Goal: Task Accomplishment & Management: Complete application form

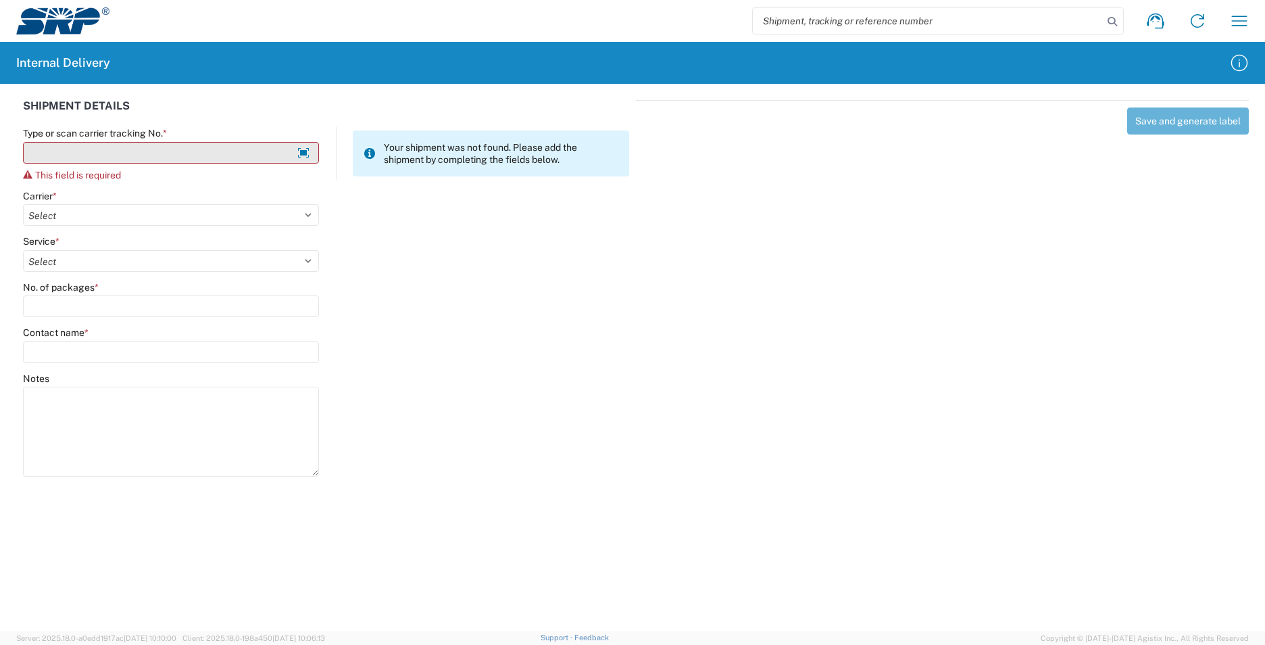
click at [59, 144] on input "Type or scan carrier tracking No. *" at bounding box center [171, 153] width 296 height 22
type input "TBA324128383455"
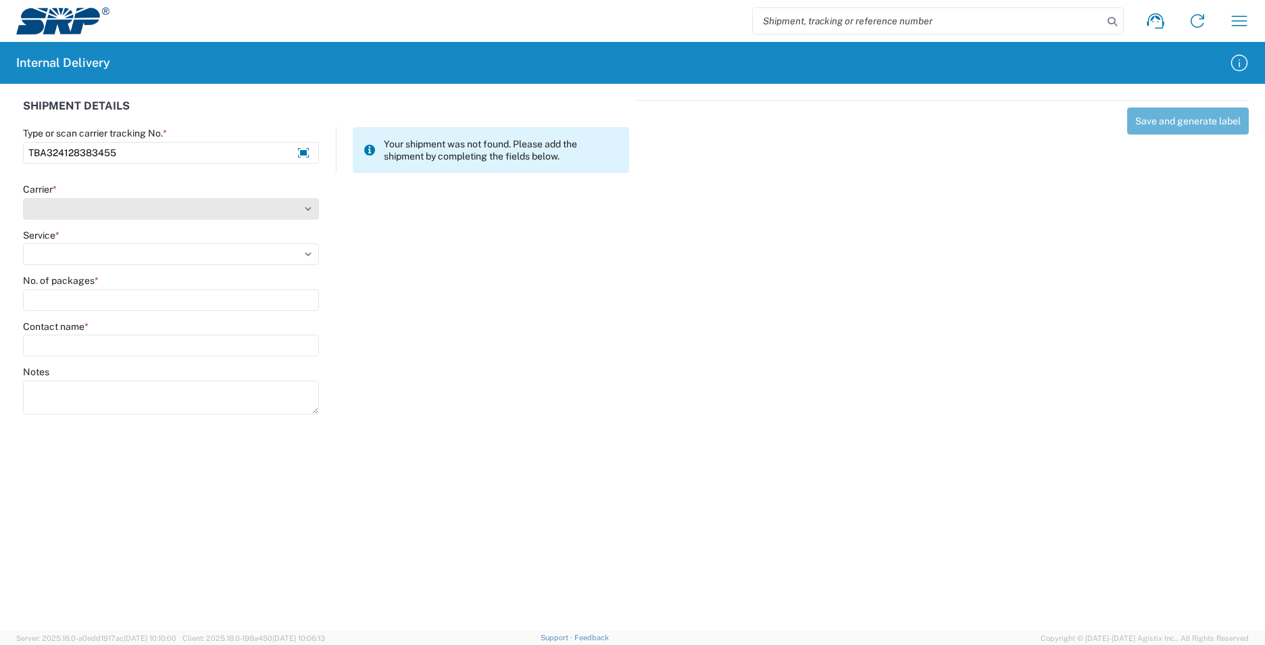
type input "TBA324128383455"
click at [107, 205] on select "Select AcctPay Amazon Logistics ATI Trucking BC Dimerco Logistics Empire Southw…" at bounding box center [171, 209] width 296 height 22
select select "8933"
click at [23, 198] on select "Select AcctPay Amazon Logistics ATI Trucking BC Dimerco Logistics Empire Southw…" at bounding box center [171, 209] width 296 height 22
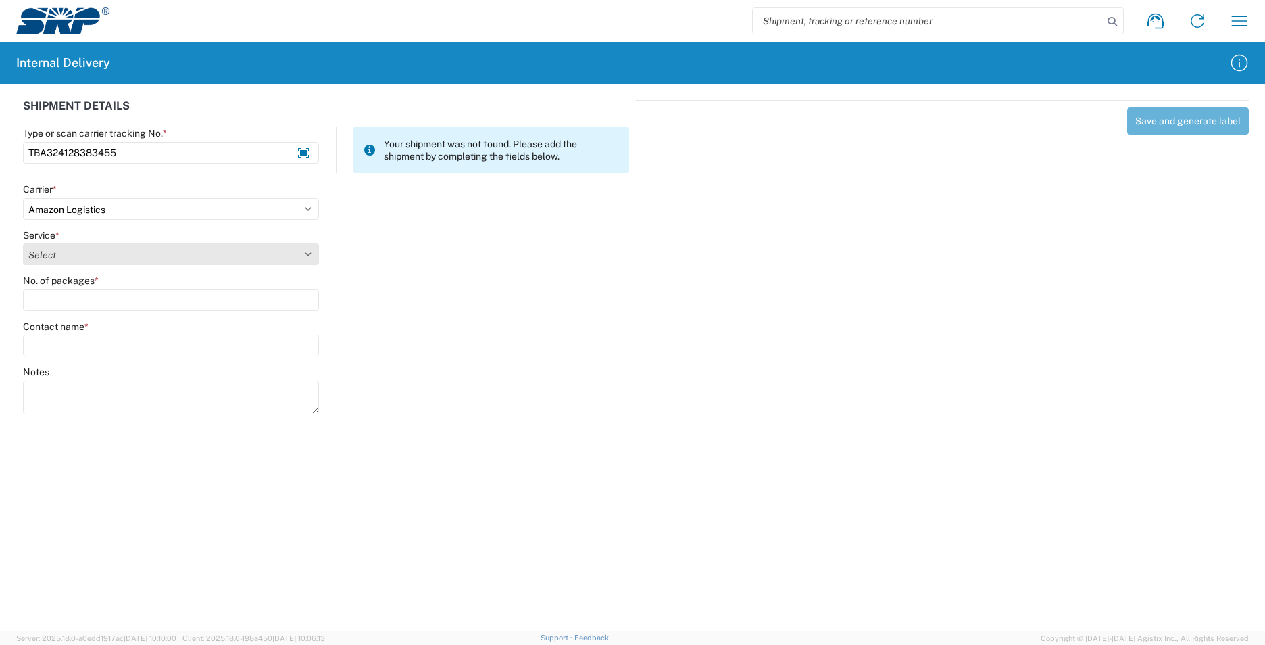
click at [95, 248] on select "Select Amazon Logistics TBA Rail TL Standard 3 - 5 Day" at bounding box center [171, 254] width 296 height 22
select select "24525"
click at [23, 243] on select "Select Amazon Logistics TBA Rail TL Standard 3 - 5 Day" at bounding box center [171, 254] width 296 height 22
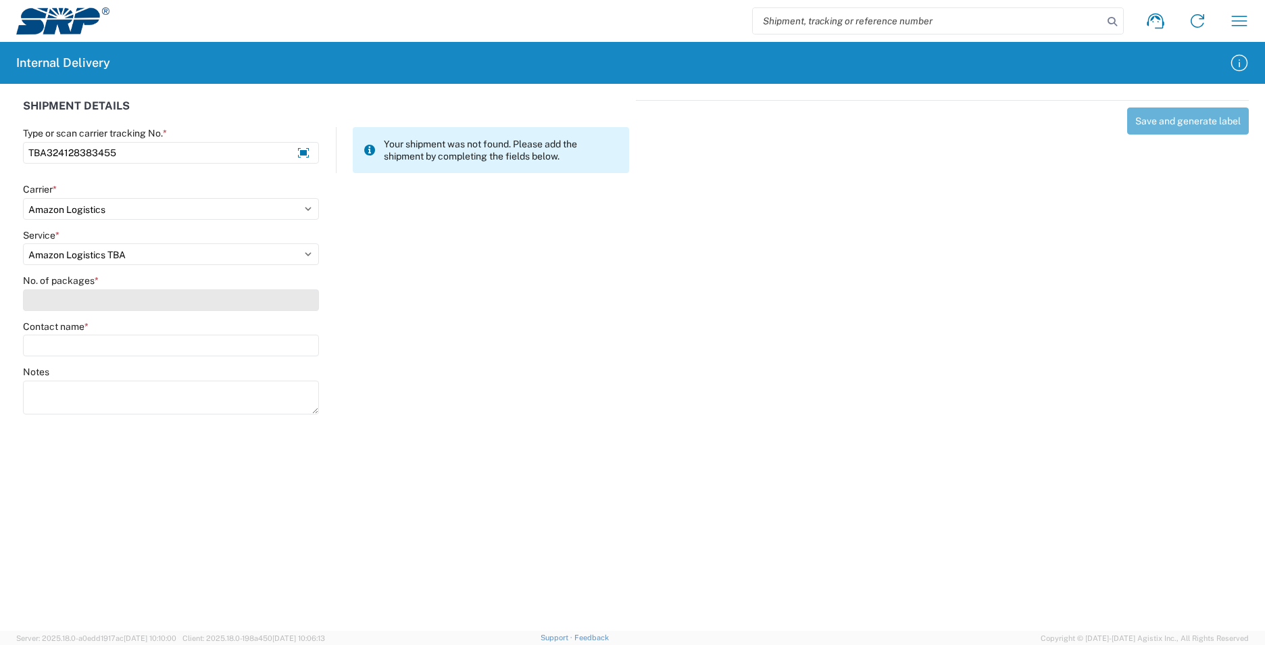
click at [70, 295] on input "No. of packages *" at bounding box center [171, 300] width 296 height 22
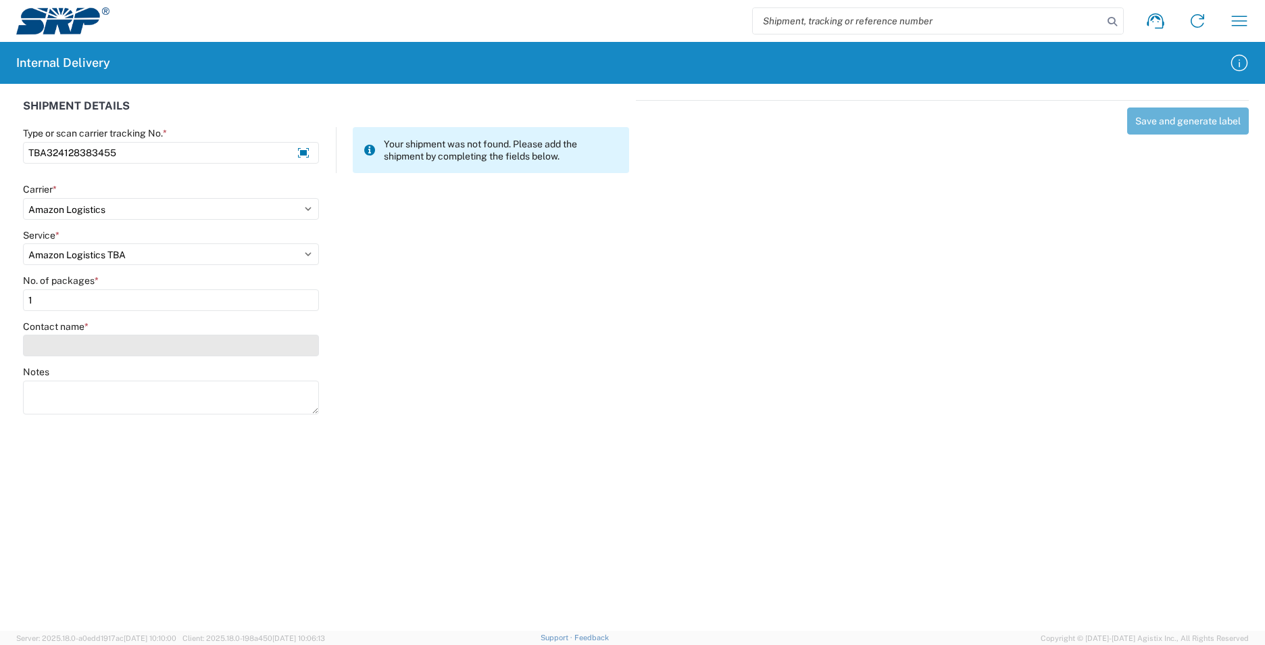
type input "1"
click at [130, 343] on input "Contact name *" at bounding box center [171, 345] width 296 height 22
type input "chnace"
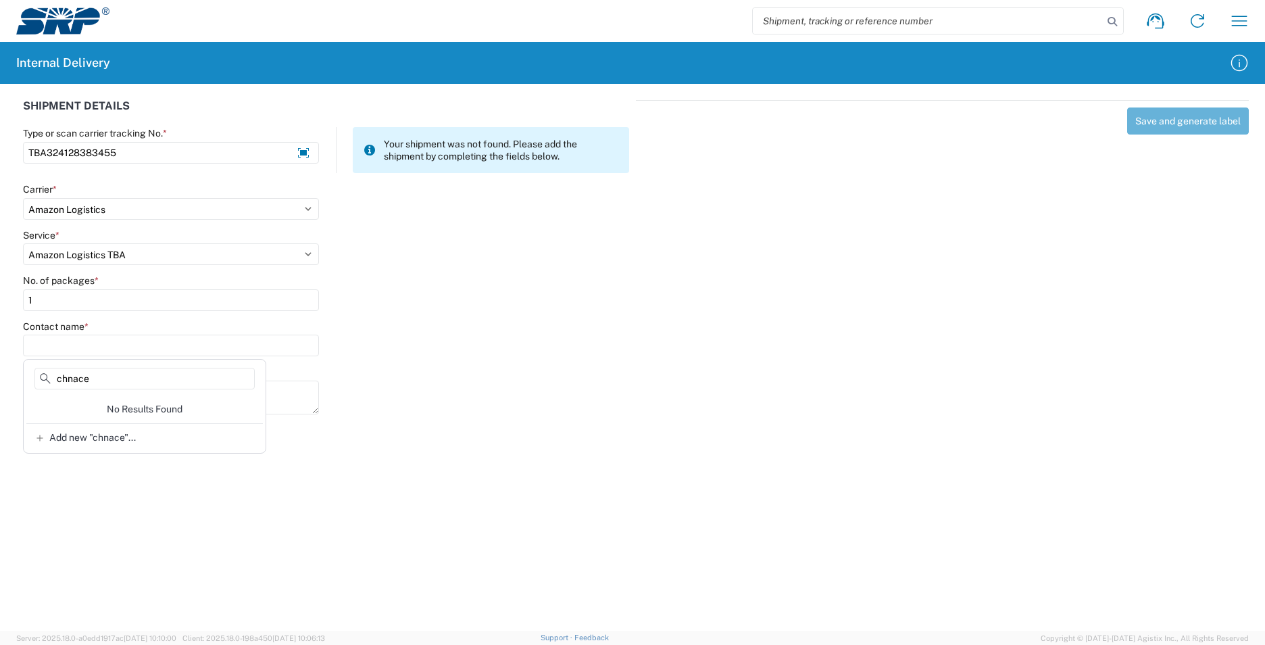
drag, startPoint x: 97, startPoint y: 379, endPoint x: 6, endPoint y: 384, distance: 90.7
click at [6, 384] on agx-block-ui "Shipment request Shipment tracking Internal delivery Transit update My profile …" at bounding box center [632, 322] width 1265 height 645
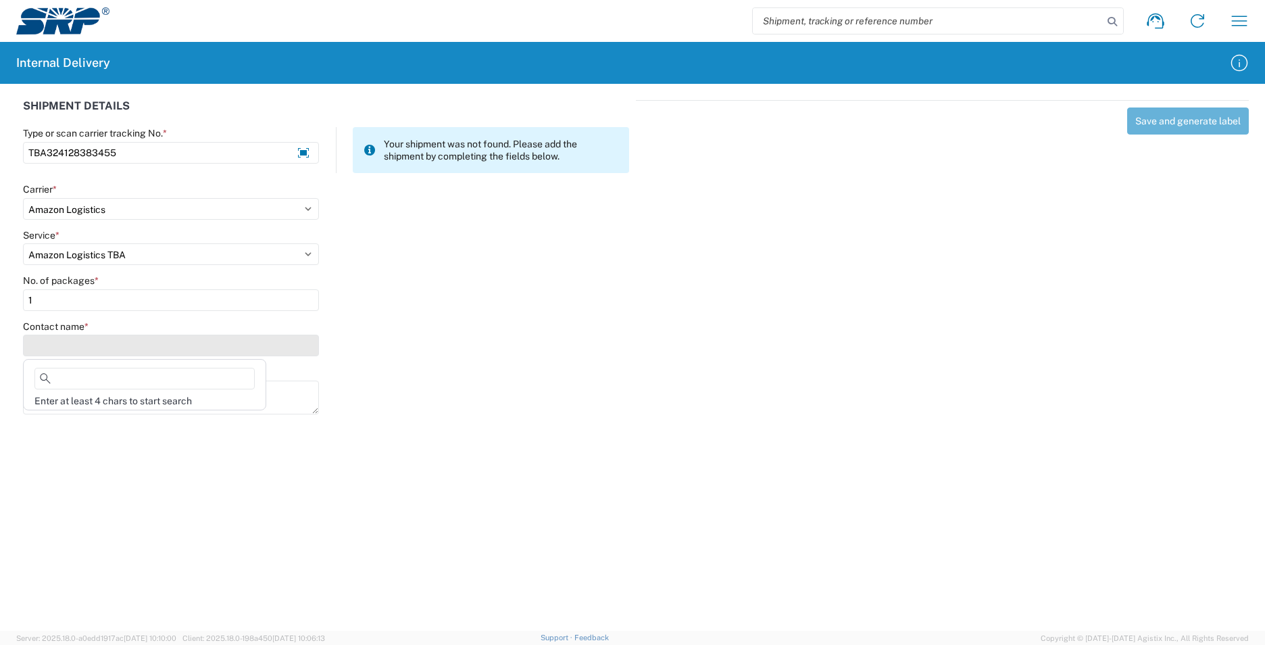
click at [63, 351] on input "Contact name *" at bounding box center [171, 345] width 296 height 22
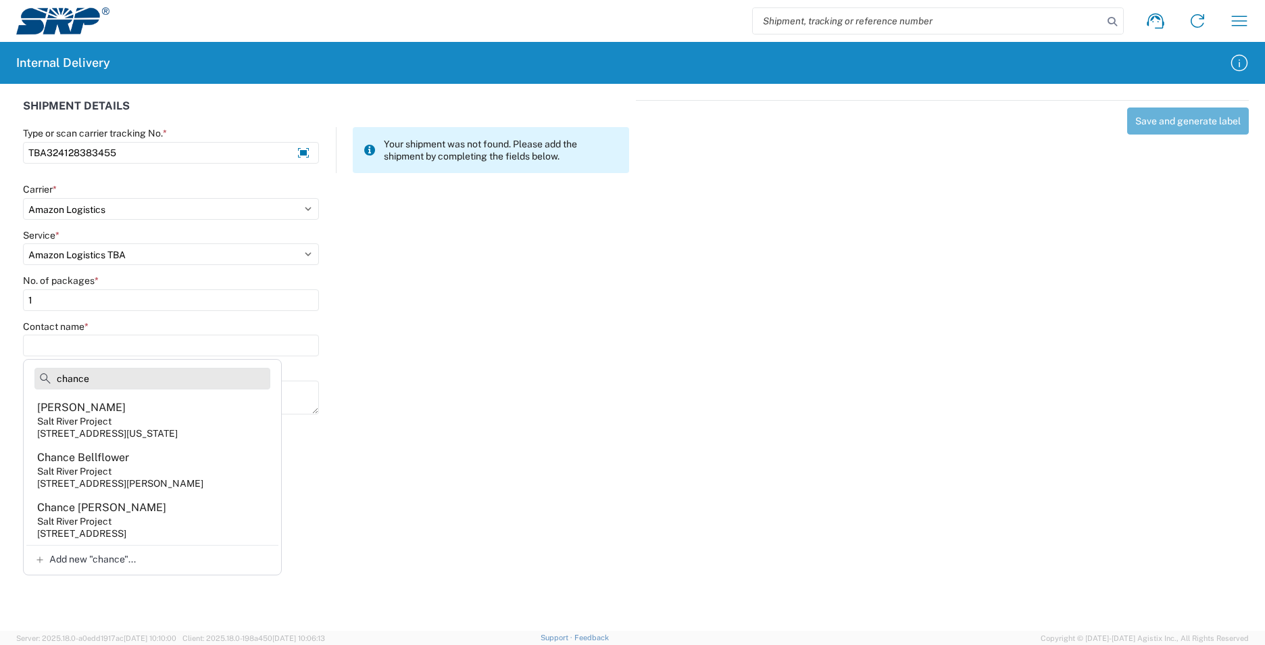
click at [57, 383] on input "chance" at bounding box center [152, 379] width 236 height 22
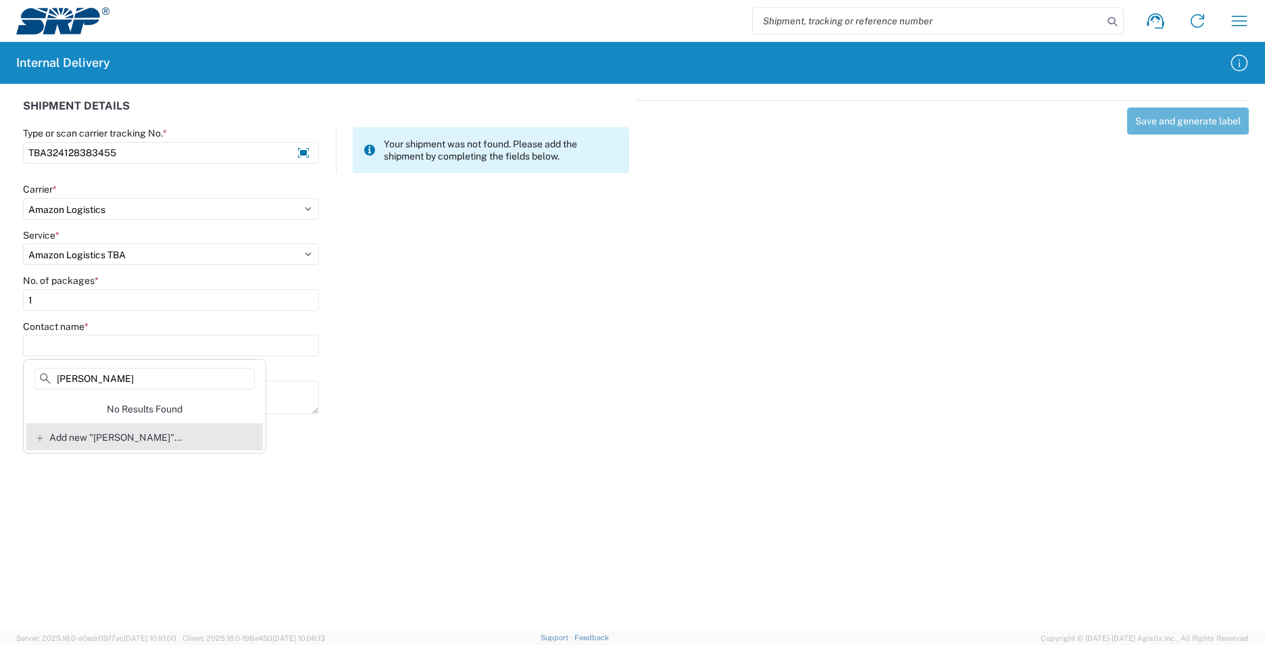
type input "Thomas Chance"
click at [101, 441] on span "Add new "Thomas Chance"..." at bounding box center [115, 437] width 132 height 12
type input "Thomas Chance"
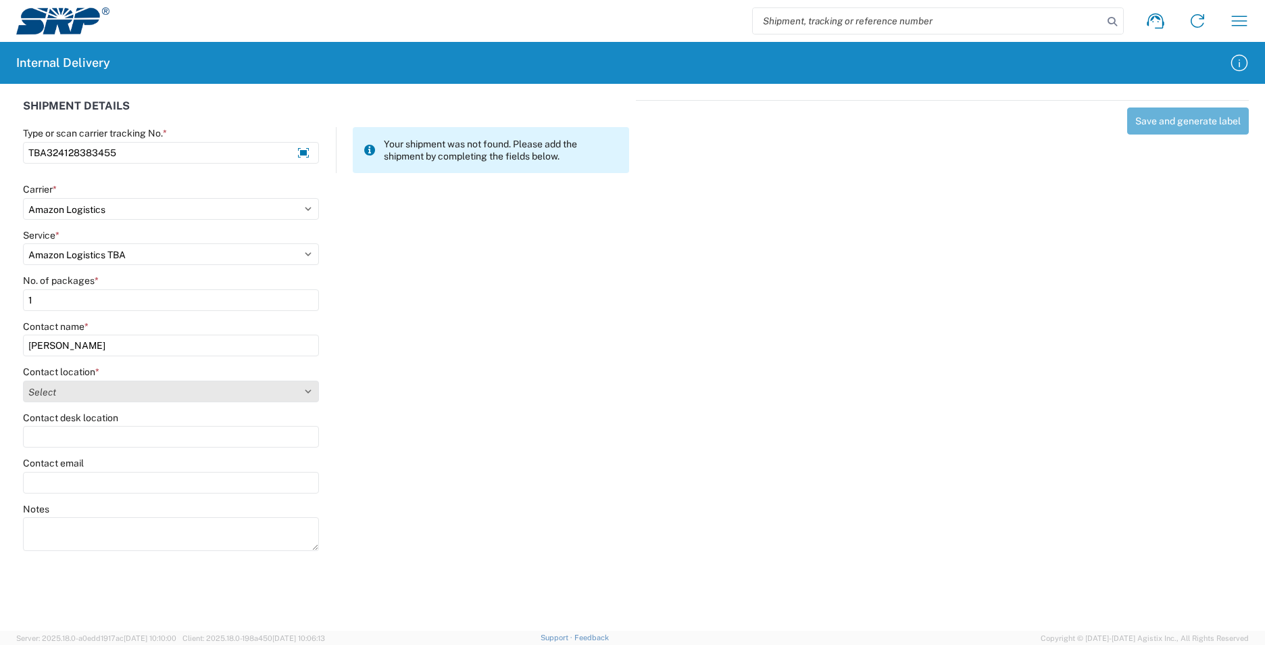
click at [74, 395] on select "Select 16th Street Facility 27th St Facility Agua Fria Generating Station Cooli…" at bounding box center [171, 391] width 296 height 22
select select "54819"
click at [23, 380] on select "Select 16th Street Facility 27th St Facility Agua Fria Generating Station Cooli…" at bounding box center [171, 391] width 296 height 22
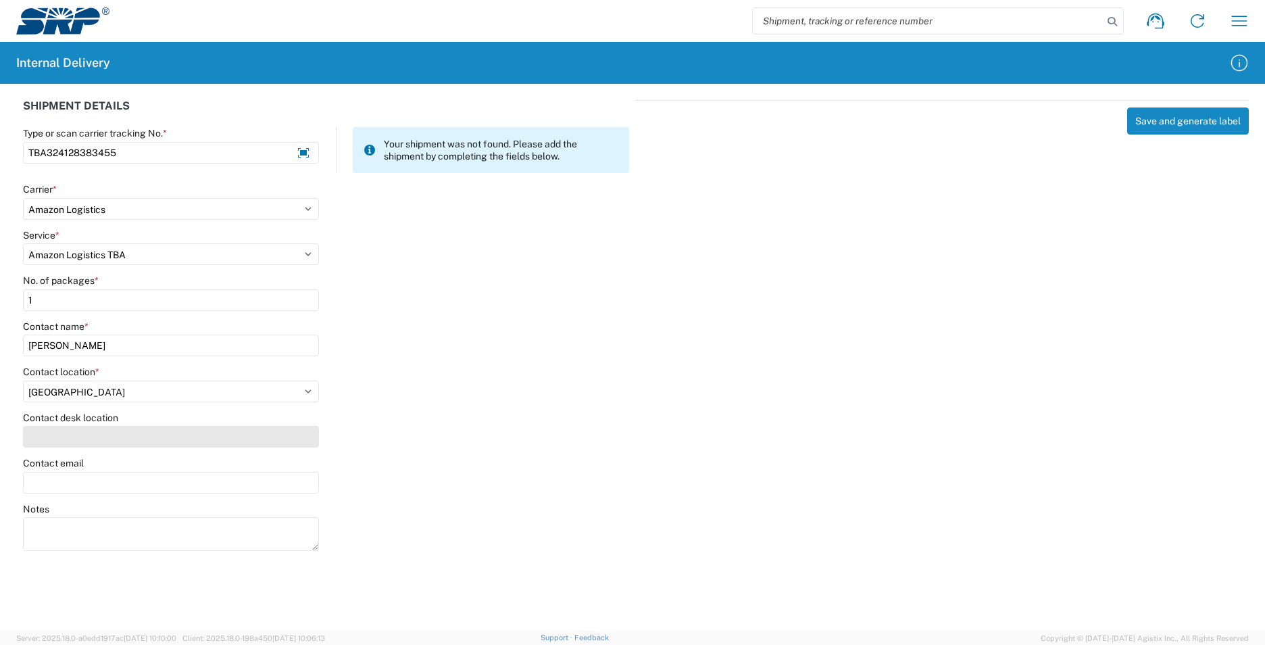
click at [68, 436] on input "Contact desk location" at bounding box center [171, 437] width 296 height 22
type input "EVS104"
click at [1173, 122] on button "Save and generate label" at bounding box center [1188, 120] width 122 height 27
select select
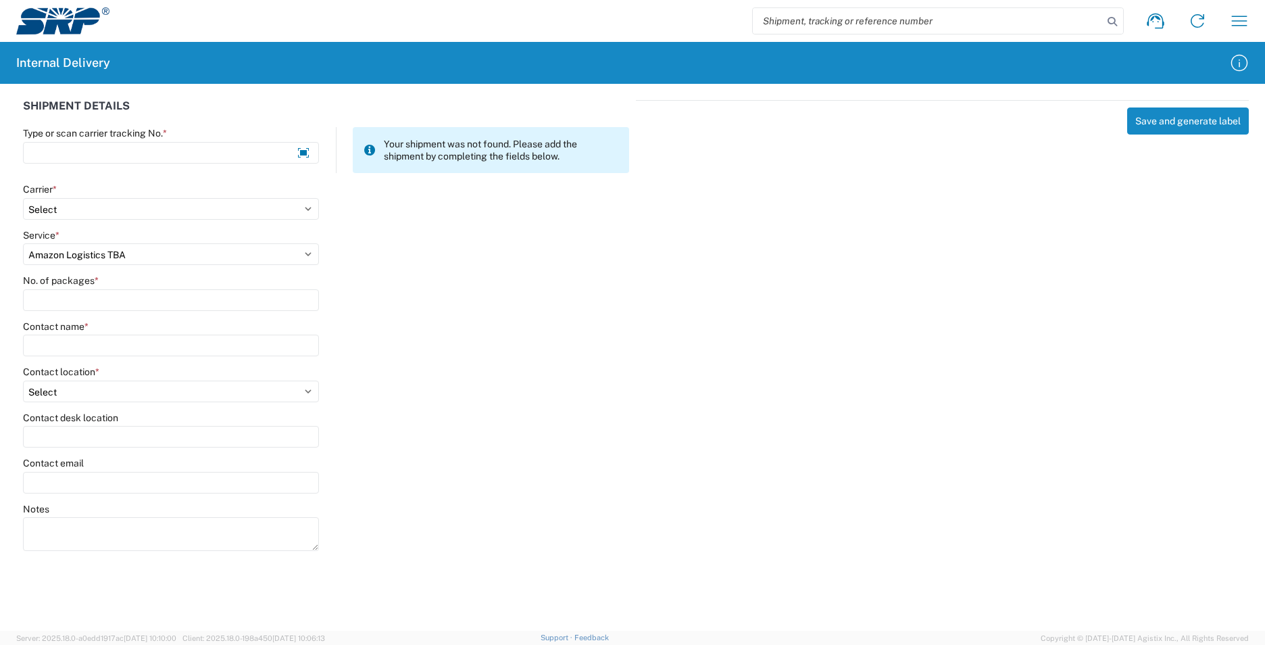
select select
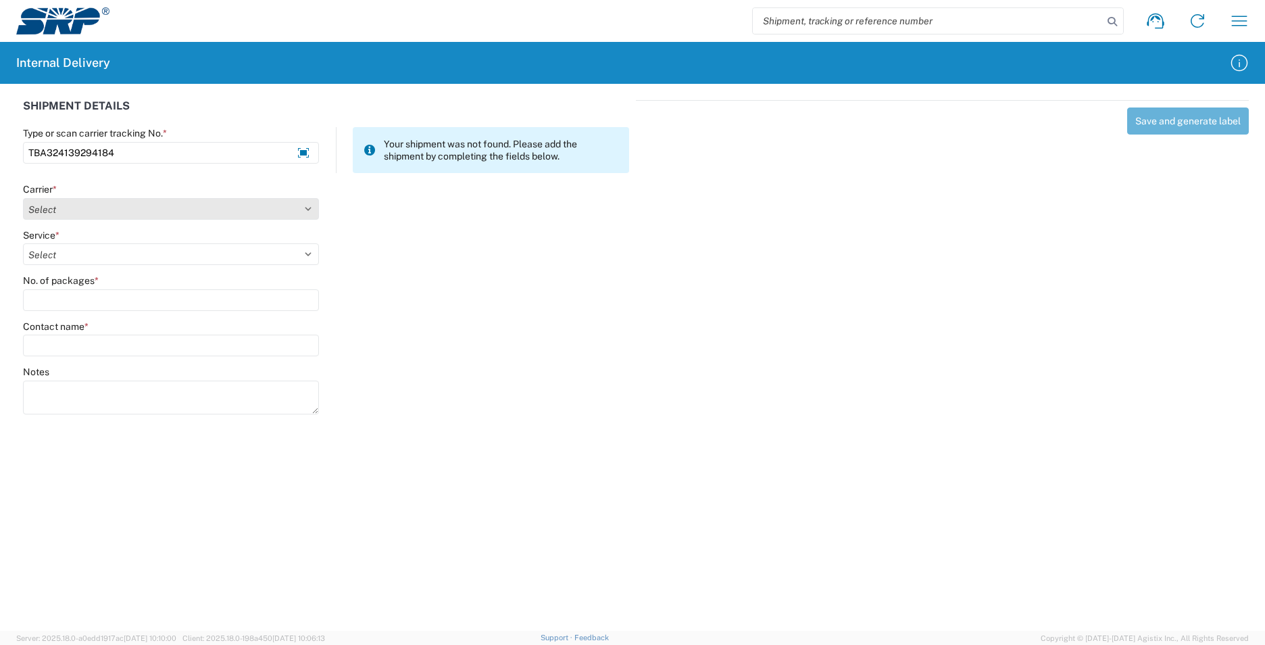
type input "TBA324139294184"
click at [39, 201] on select "Select AcctPay Amazon Logistics ATI Trucking BC Dimerco Logistics Empire Southw…" at bounding box center [171, 209] width 296 height 22
select select "8933"
click at [23, 198] on select "Select AcctPay Amazon Logistics ATI Trucking BC Dimerco Logistics Empire Southw…" at bounding box center [171, 209] width 296 height 22
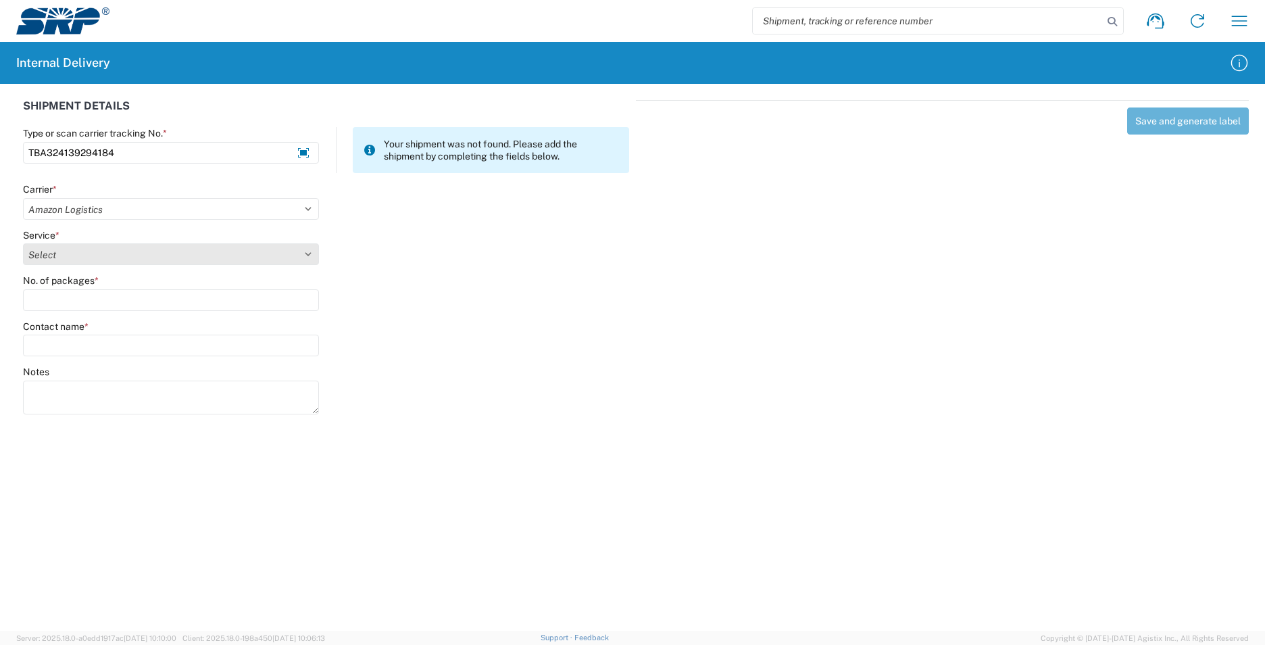
click at [78, 261] on select "Select" at bounding box center [171, 254] width 296 height 22
click at [78, 259] on select "Select Amazon Logistics TBA Rail TL Standard 3 - 5 Day" at bounding box center [171, 254] width 296 height 22
click at [77, 259] on select "Select Amazon Logistics TBA Rail TL Standard 3 - 5 Day" at bounding box center [171, 254] width 296 height 22
select select "24525"
click at [23, 243] on select "Select Amazon Logistics TBA Rail TL Standard 3 - 5 Day" at bounding box center [171, 254] width 296 height 22
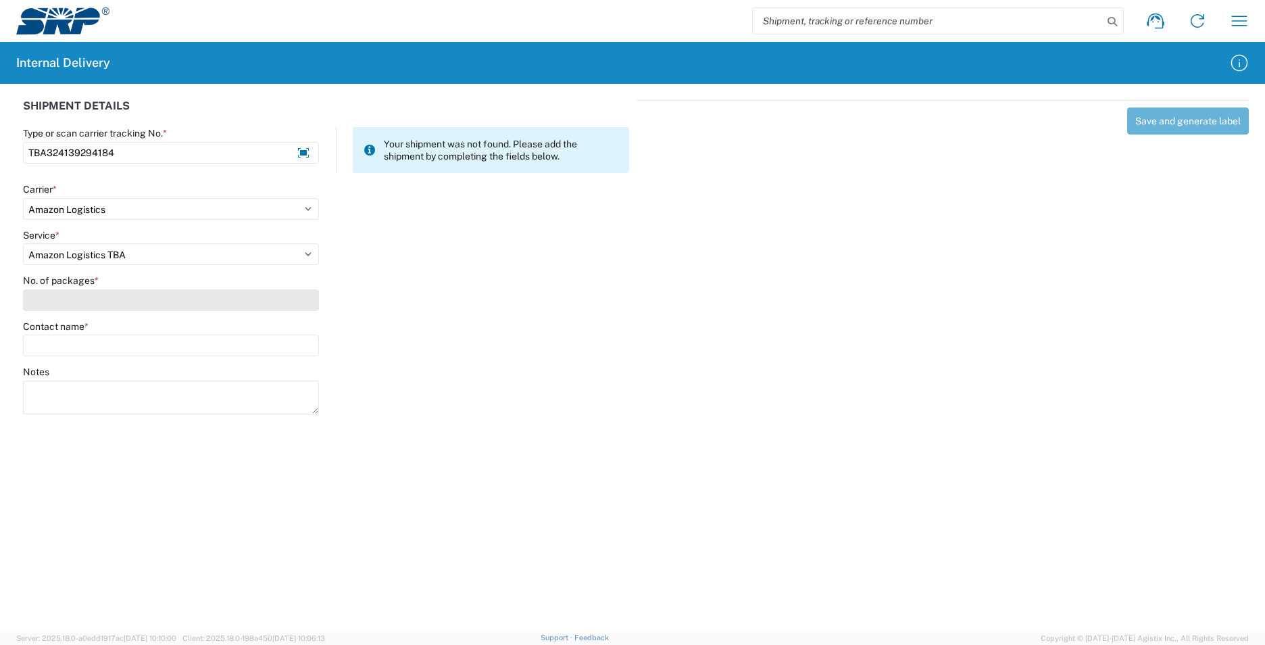
click at [66, 296] on input "No. of packages *" at bounding box center [171, 300] width 296 height 22
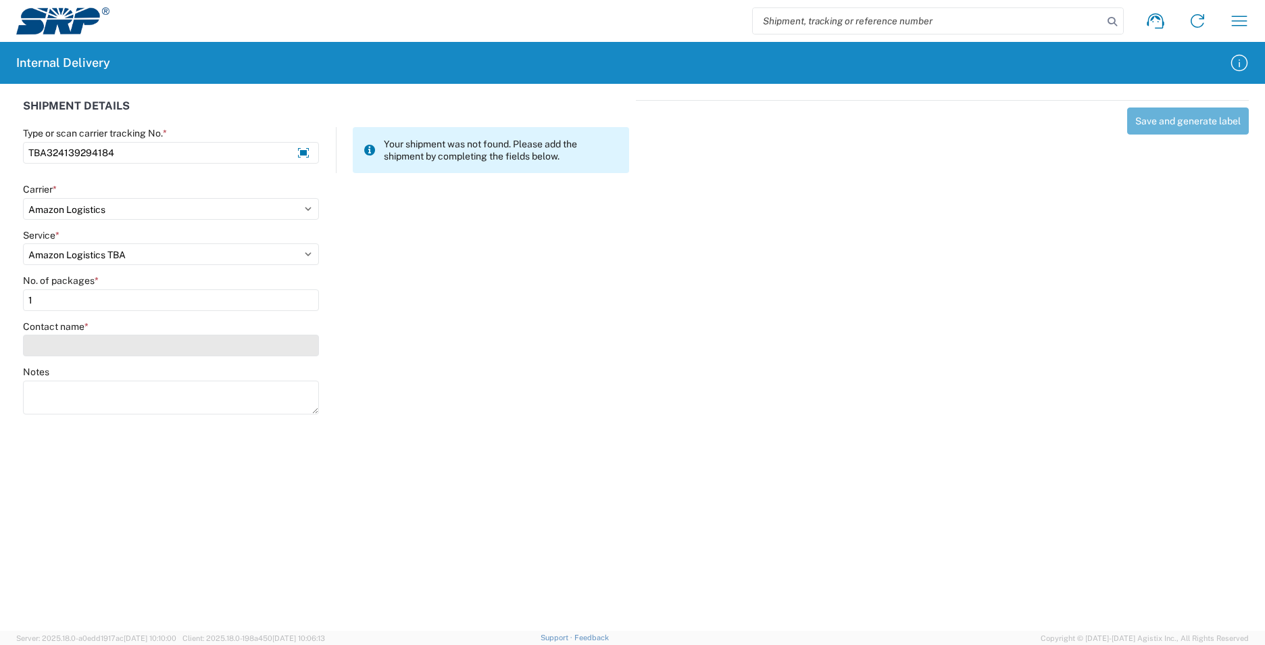
type input "1"
click at [60, 347] on input "Contact name *" at bounding box center [171, 345] width 296 height 22
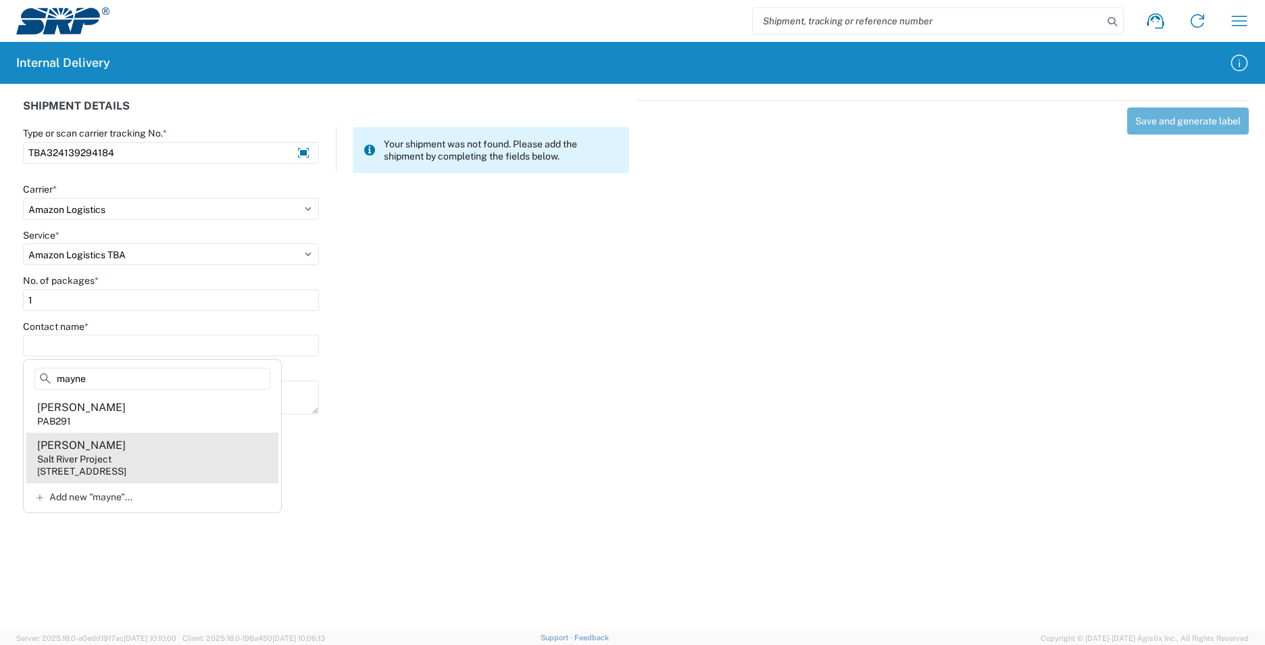
type input "mayne"
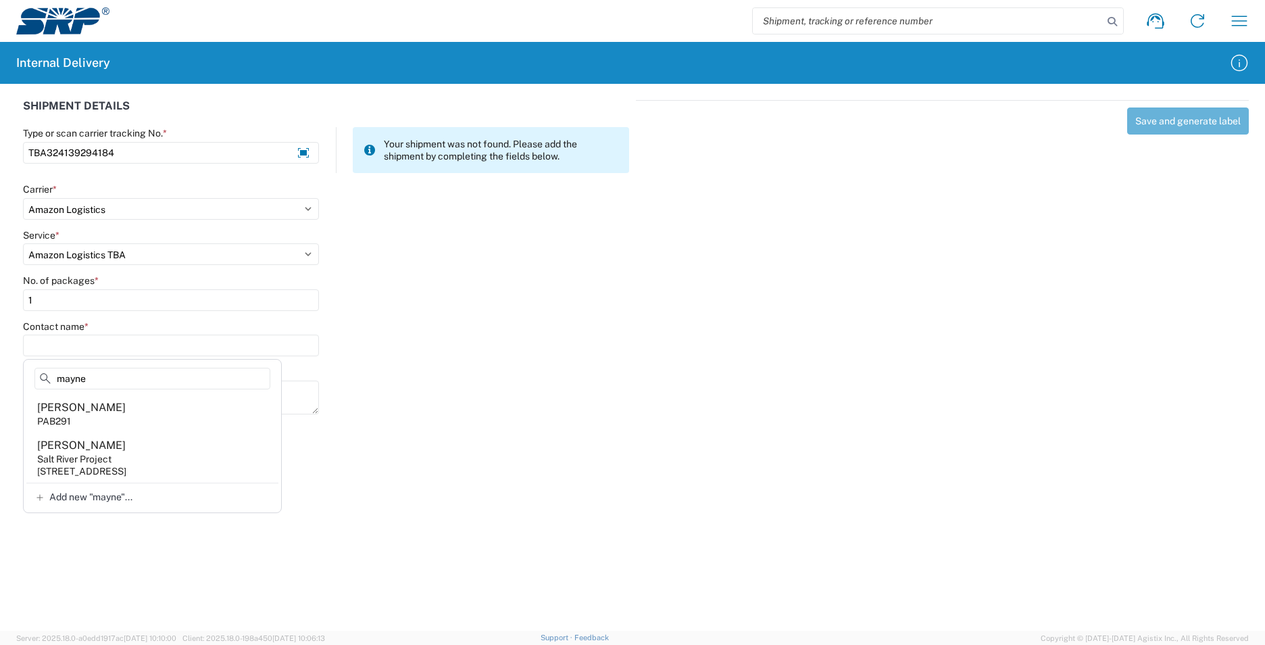
click at [136, 455] on agx-address-suggestion-item "Analy Maynez Salt River Project 1500 N Mill Ave, PAB291, Tempe, AZ, 85281, US" at bounding box center [152, 457] width 252 height 50
type input "Analy Maynez"
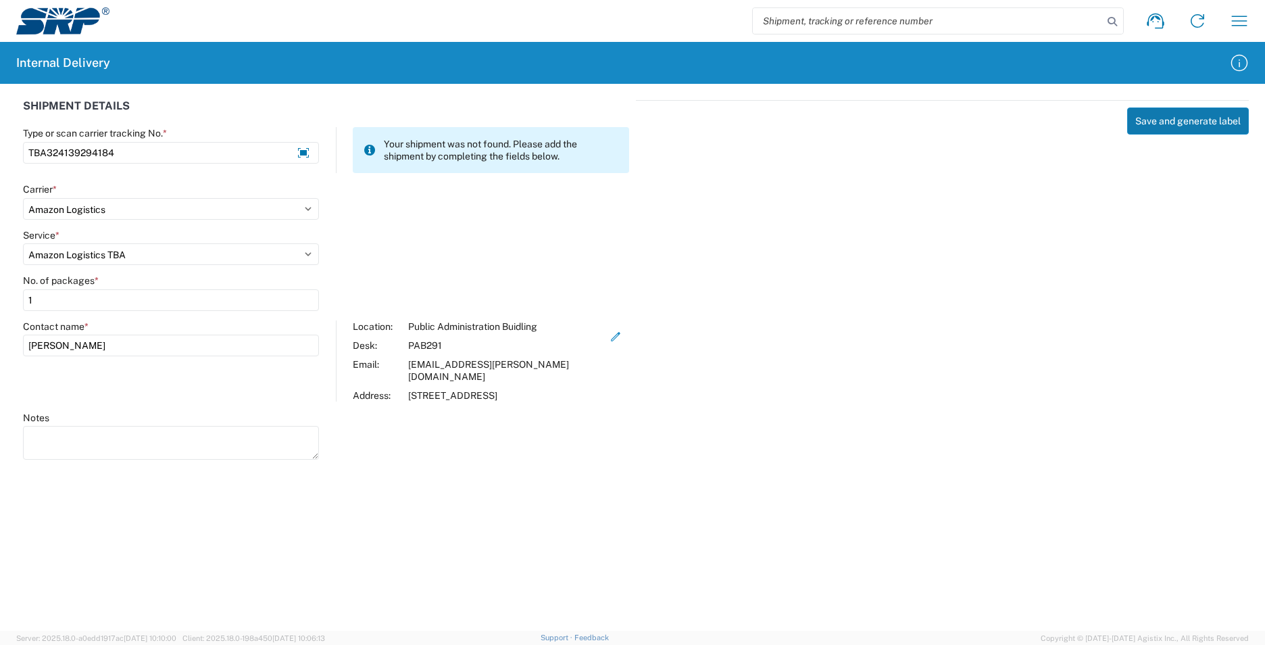
click at [1172, 126] on button "Save and generate label" at bounding box center [1188, 120] width 122 height 27
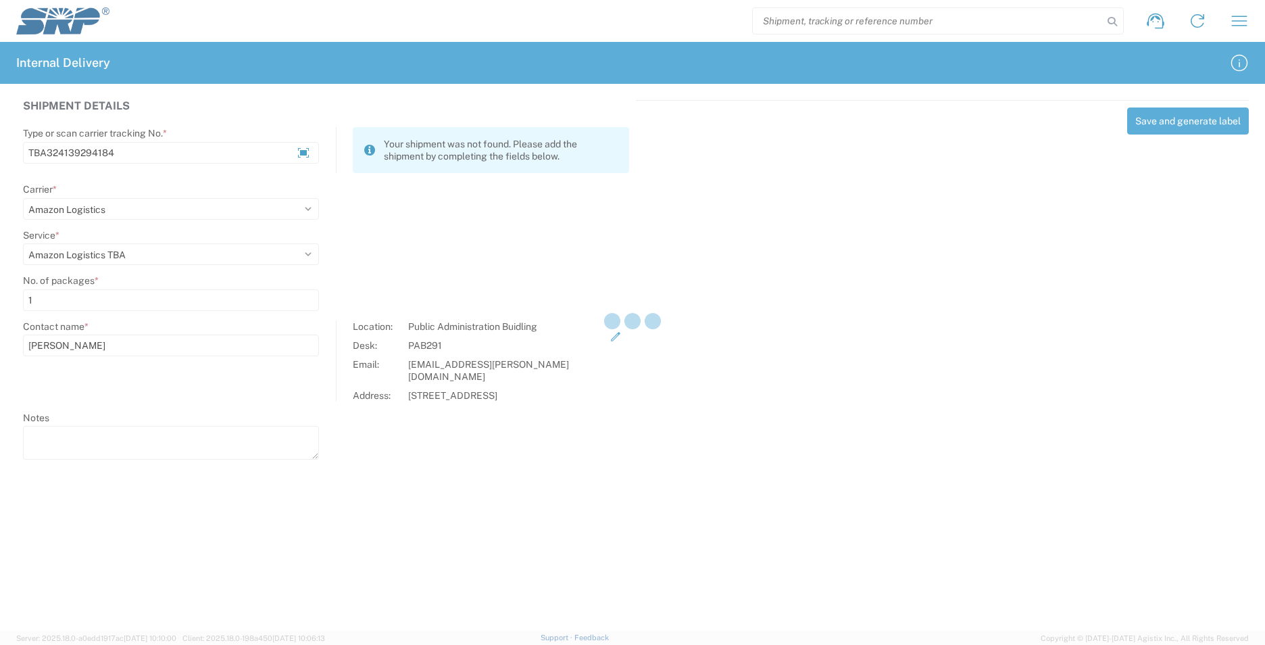
select select
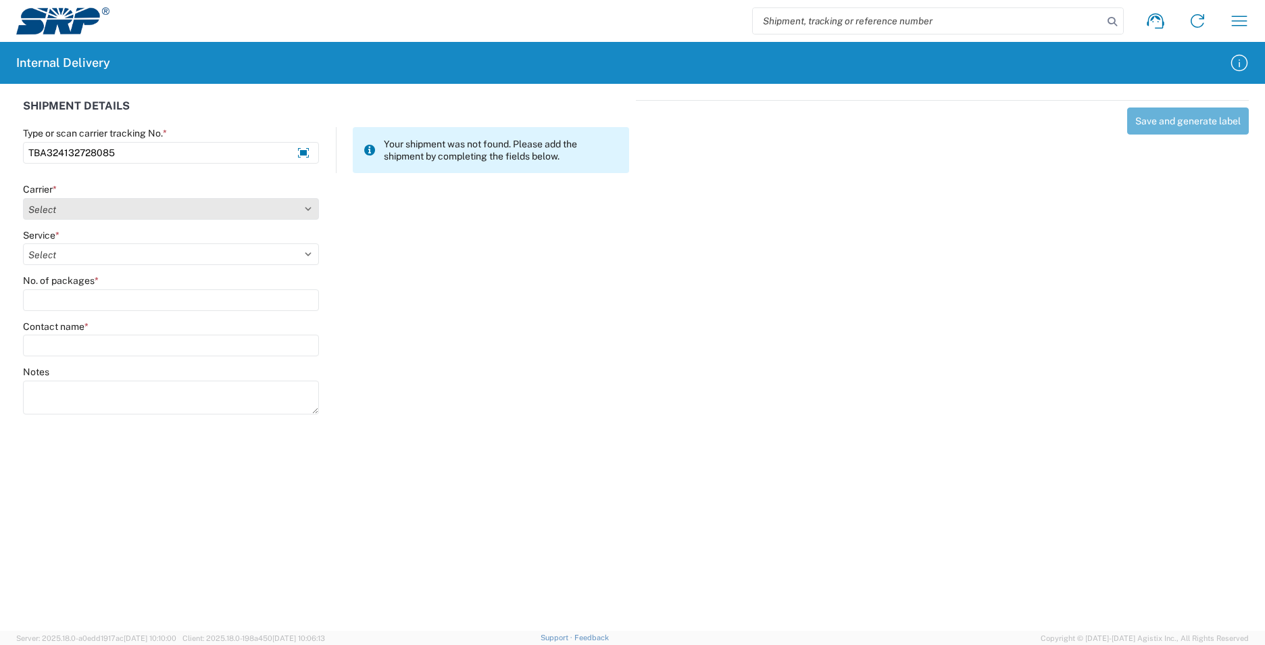
type input "TBA324132728085"
click at [84, 206] on select "Select AcctPay Amazon Logistics ATI Trucking BC Dimerco Logistics Empire Southw…" at bounding box center [171, 209] width 296 height 22
select select "8933"
click at [23, 198] on select "Select AcctPay Amazon Logistics ATI Trucking BC Dimerco Logistics Empire Southw…" at bounding box center [171, 209] width 296 height 22
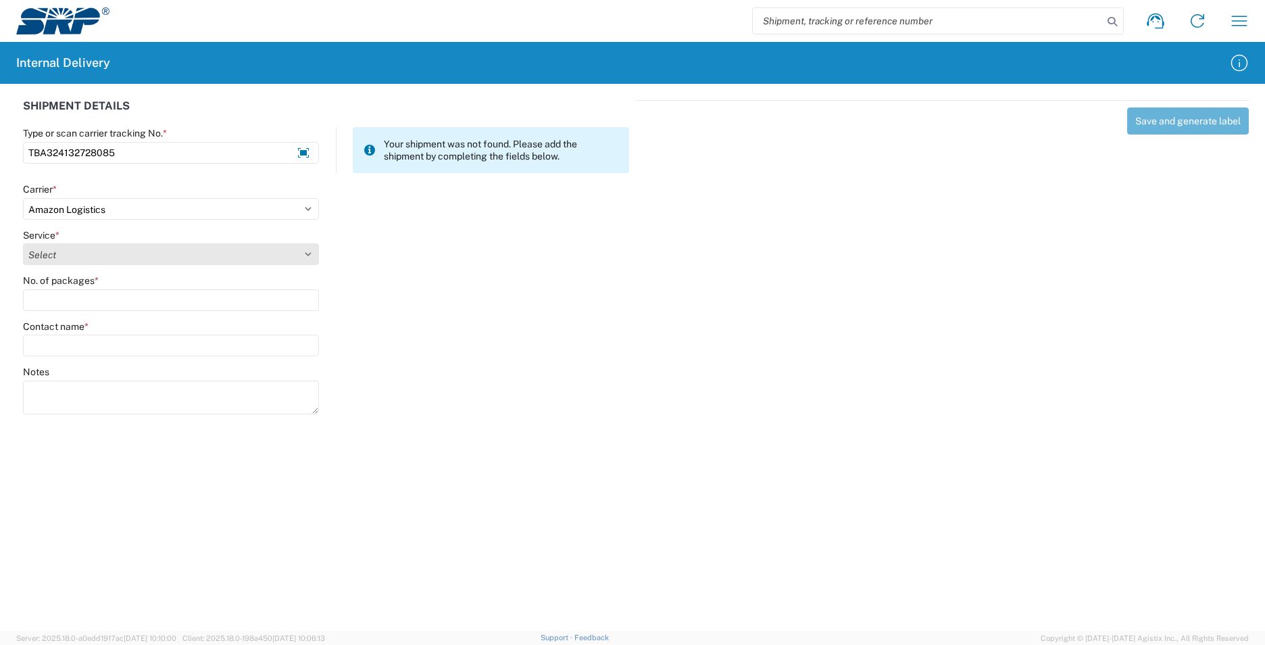
click at [87, 261] on select "Select Amazon Logistics TBA Rail TL Standard 3 - 5 Day" at bounding box center [171, 254] width 296 height 22
select select "24525"
click at [23, 243] on select "Select Amazon Logistics TBA Rail TL Standard 3 - 5 Day" at bounding box center [171, 254] width 296 height 22
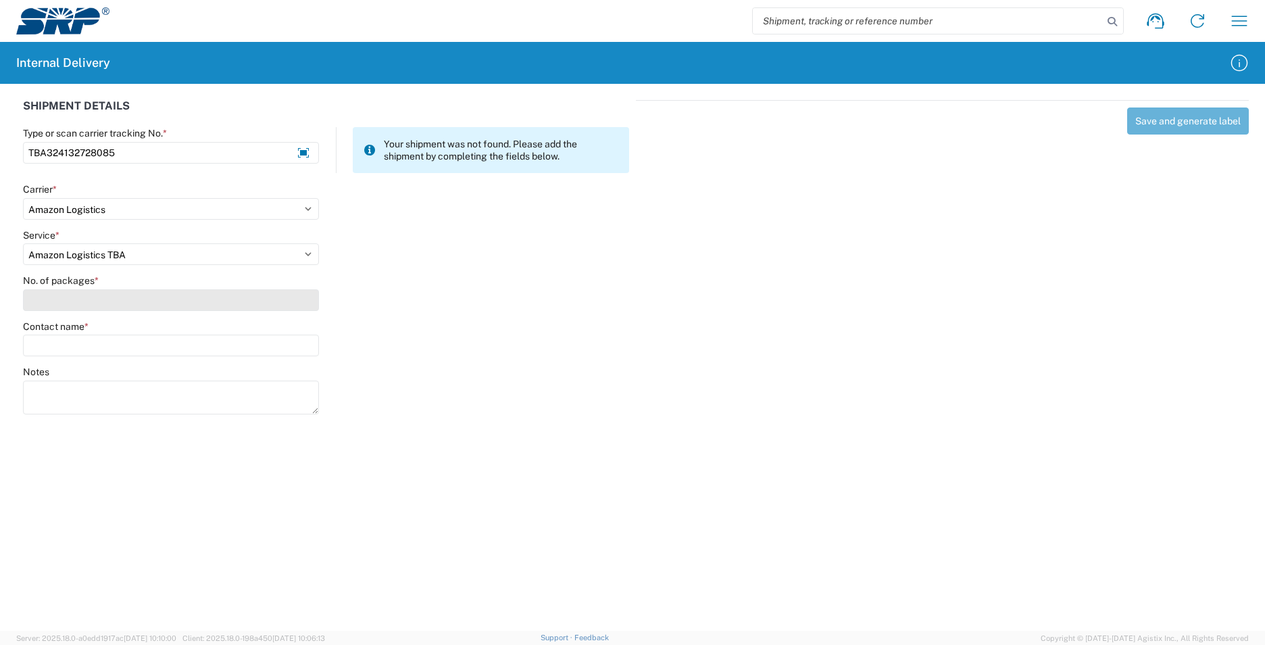
click at [78, 305] on input "No. of packages *" at bounding box center [171, 300] width 296 height 22
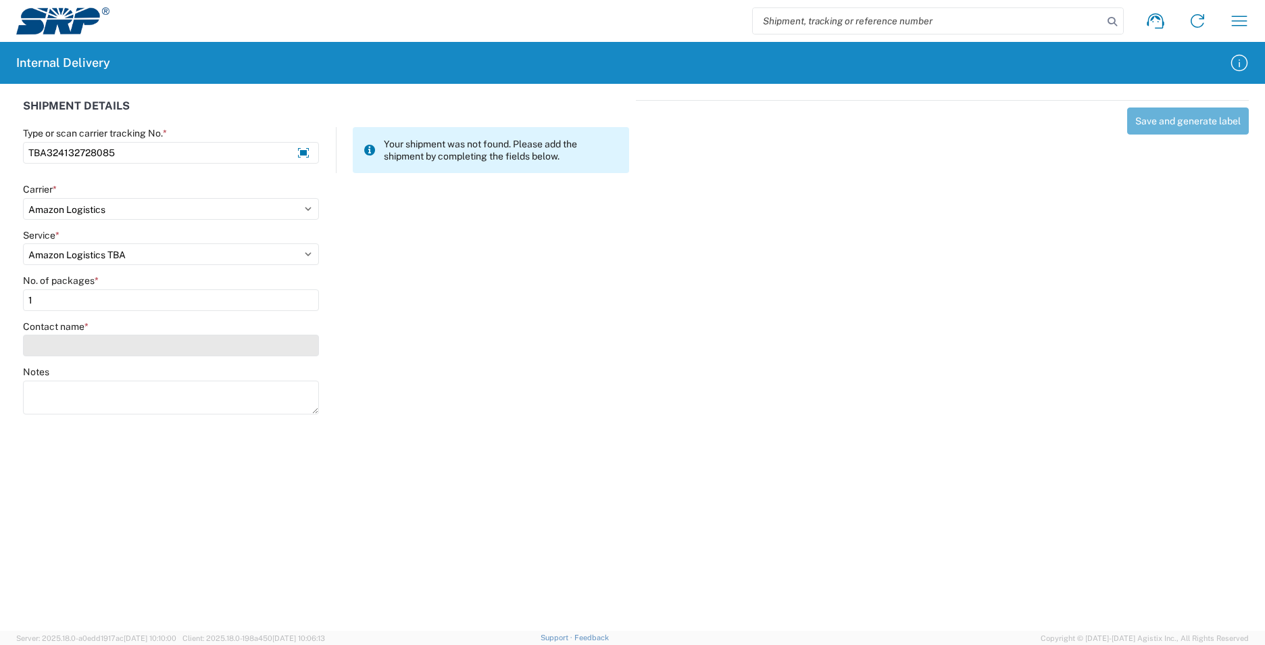
type input "1"
click at [72, 340] on input "Contact name *" at bounding box center [171, 345] width 296 height 22
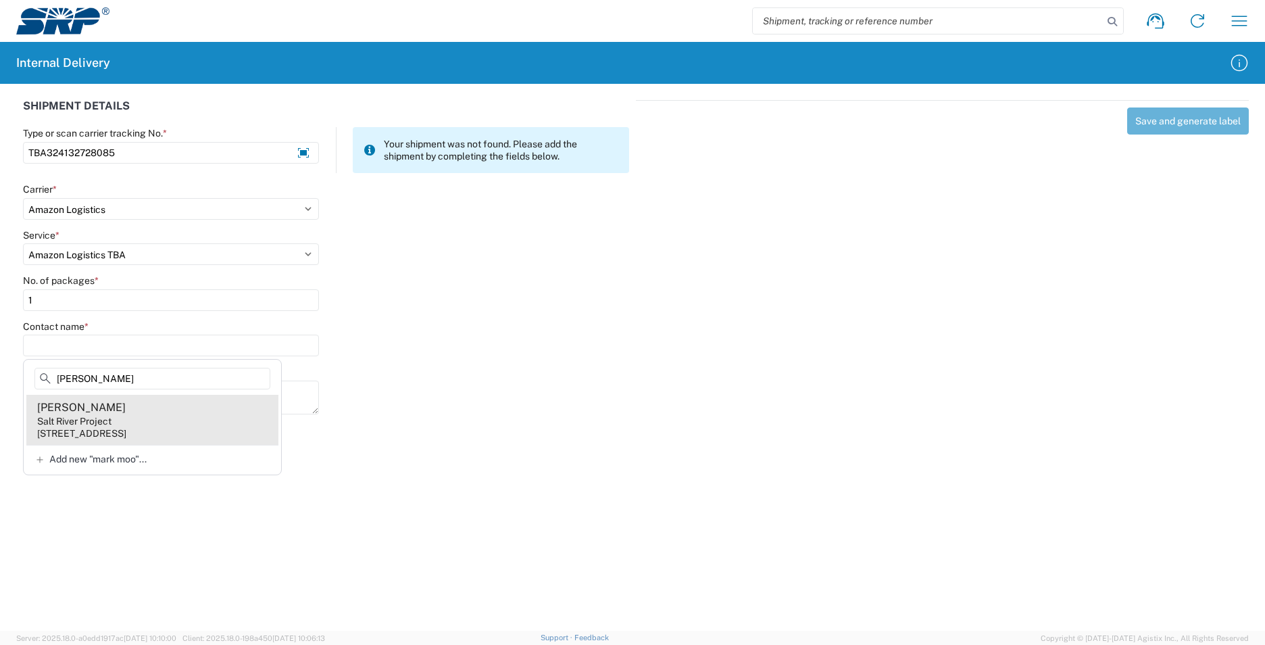
type input "mark moo"
click at [126, 430] on div "7050 E University Dr, EVS104, Mesa, AZ, 85207, US" at bounding box center [81, 433] width 89 height 12
type input "Mark Moore"
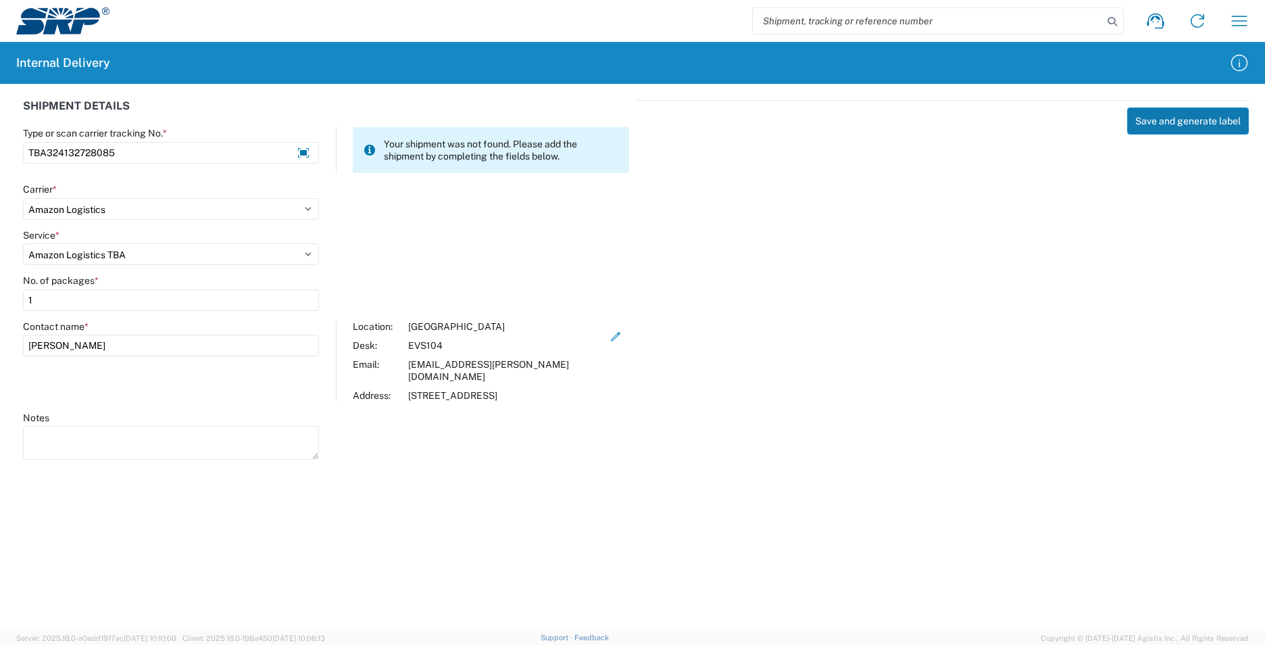
click at [1174, 127] on button "Save and generate label" at bounding box center [1188, 120] width 122 height 27
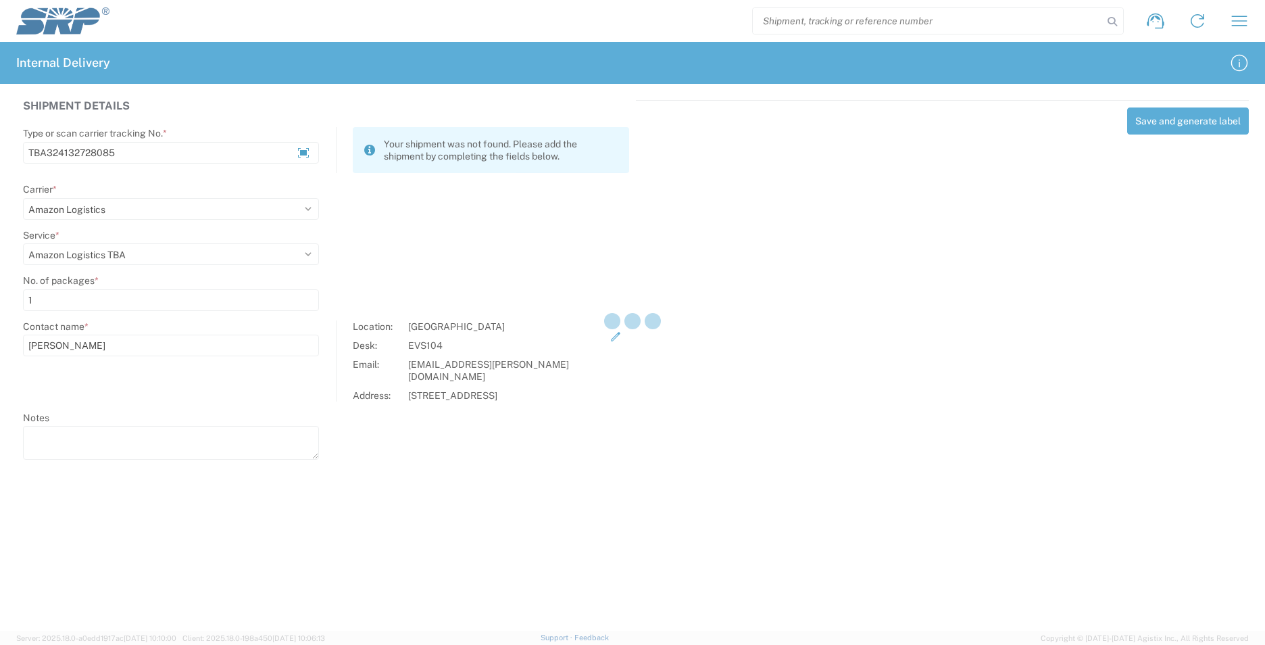
select select
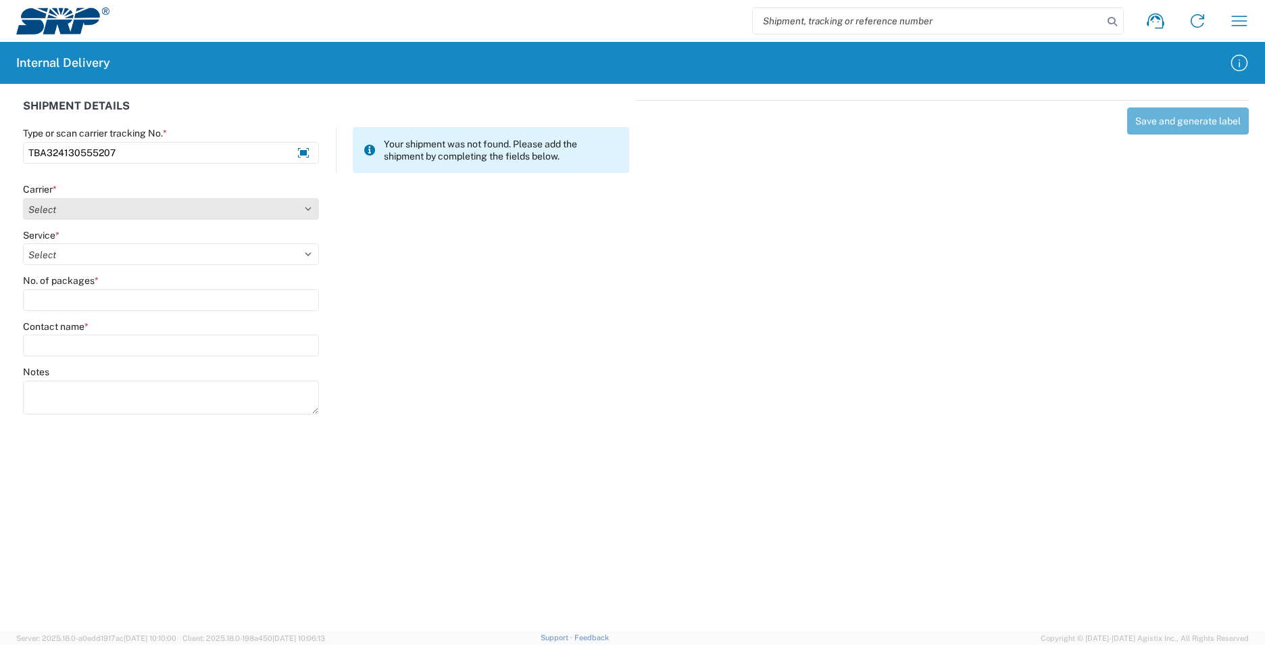
type input "TBA324130555207"
click at [85, 212] on select "Select AcctPay Amazon Logistics ATI Trucking BC Dimerco Logistics Empire Southw…" at bounding box center [171, 209] width 296 height 22
select select "8933"
click at [23, 198] on select "Select AcctPay Amazon Logistics ATI Trucking BC Dimerco Logistics Empire Southw…" at bounding box center [171, 209] width 296 height 22
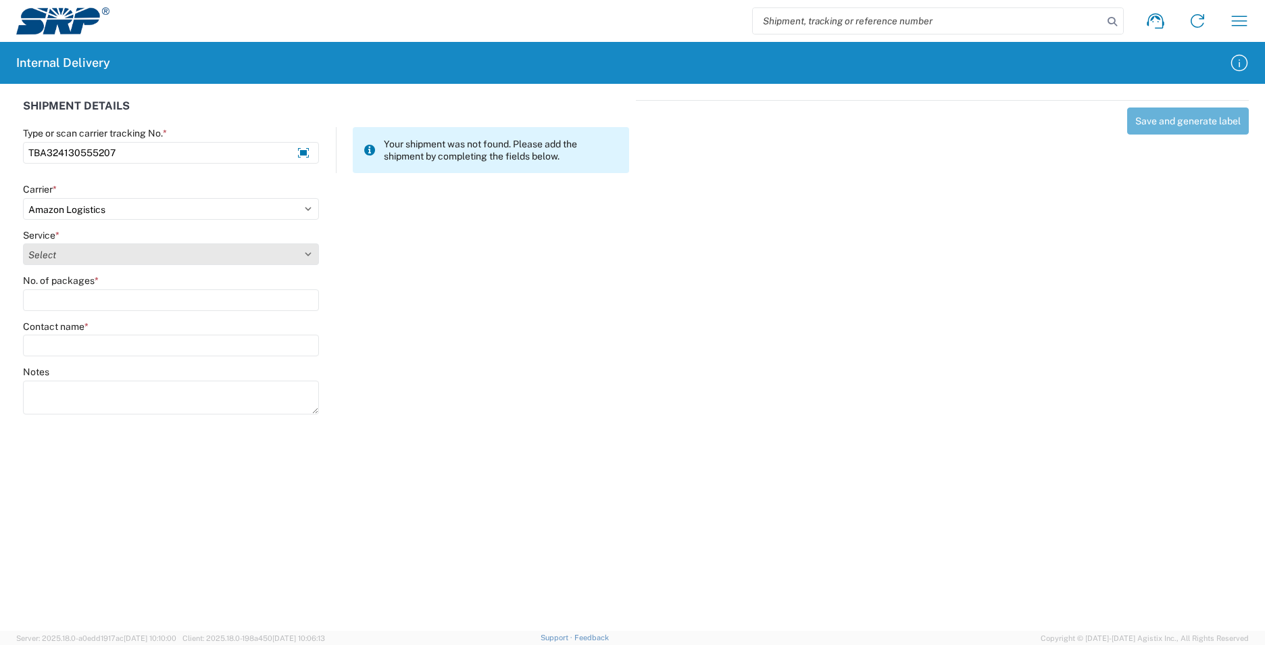
click at [95, 262] on select "Select Amazon Logistics TBA Rail TL Standard 3 - 5 Day" at bounding box center [171, 254] width 296 height 22
select select "24525"
click at [23, 243] on select "Select Amazon Logistics TBA Rail TL Standard 3 - 5 Day" at bounding box center [171, 254] width 296 height 22
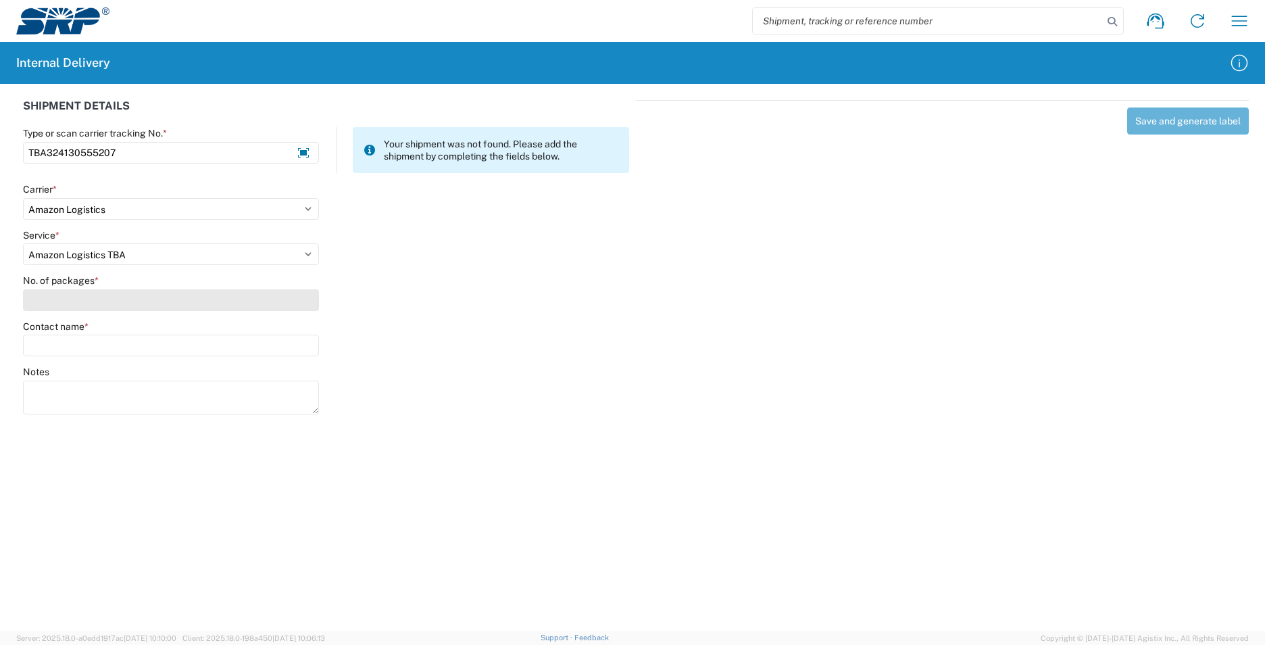
click at [95, 291] on input "No. of packages *" at bounding box center [171, 300] width 296 height 22
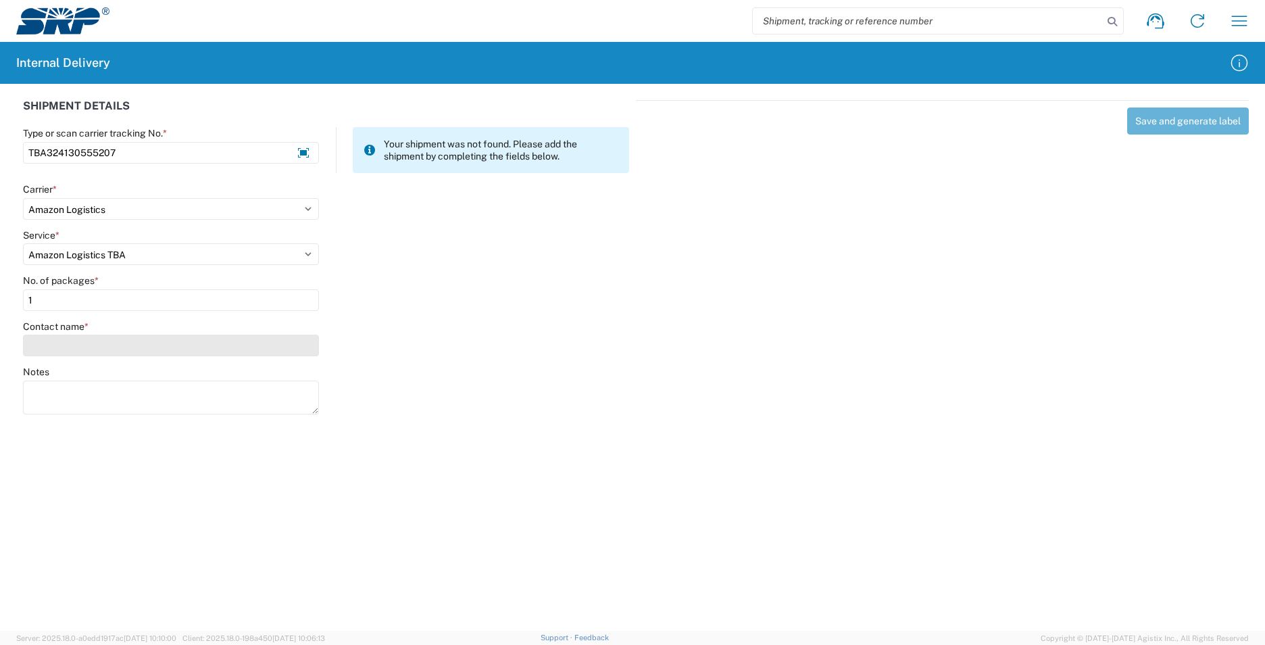
type input "1"
click at [99, 337] on input "Contact name *" at bounding box center [171, 345] width 296 height 22
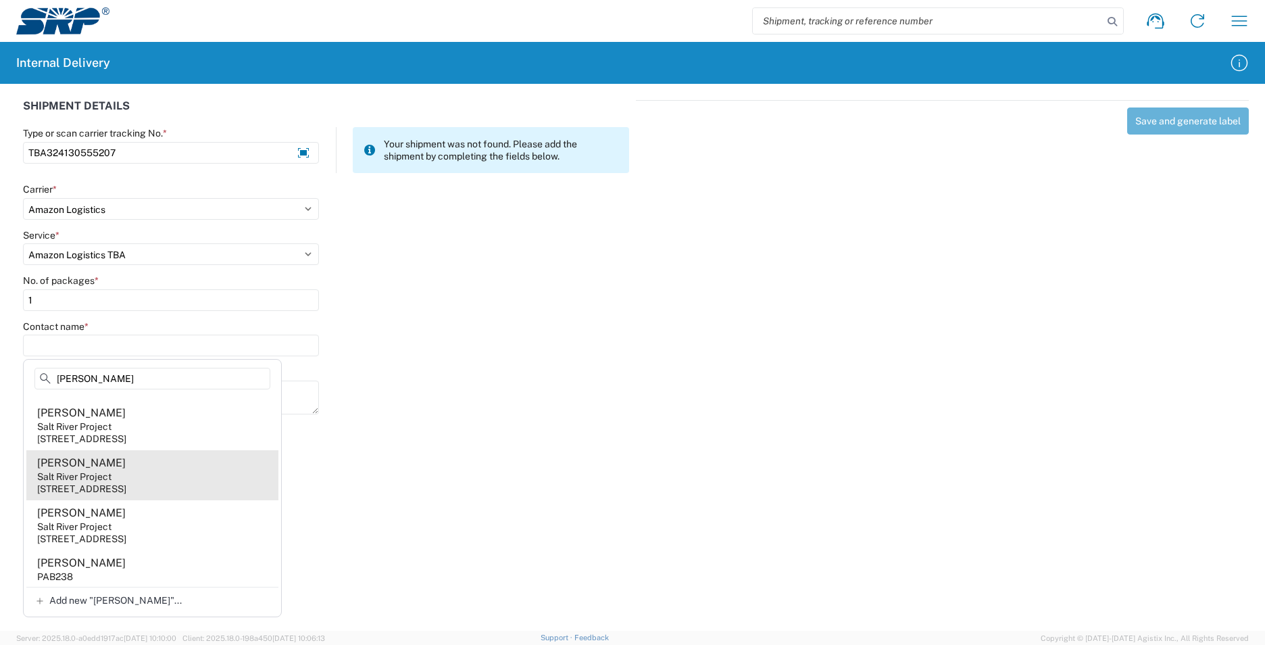
scroll to position [270, 0]
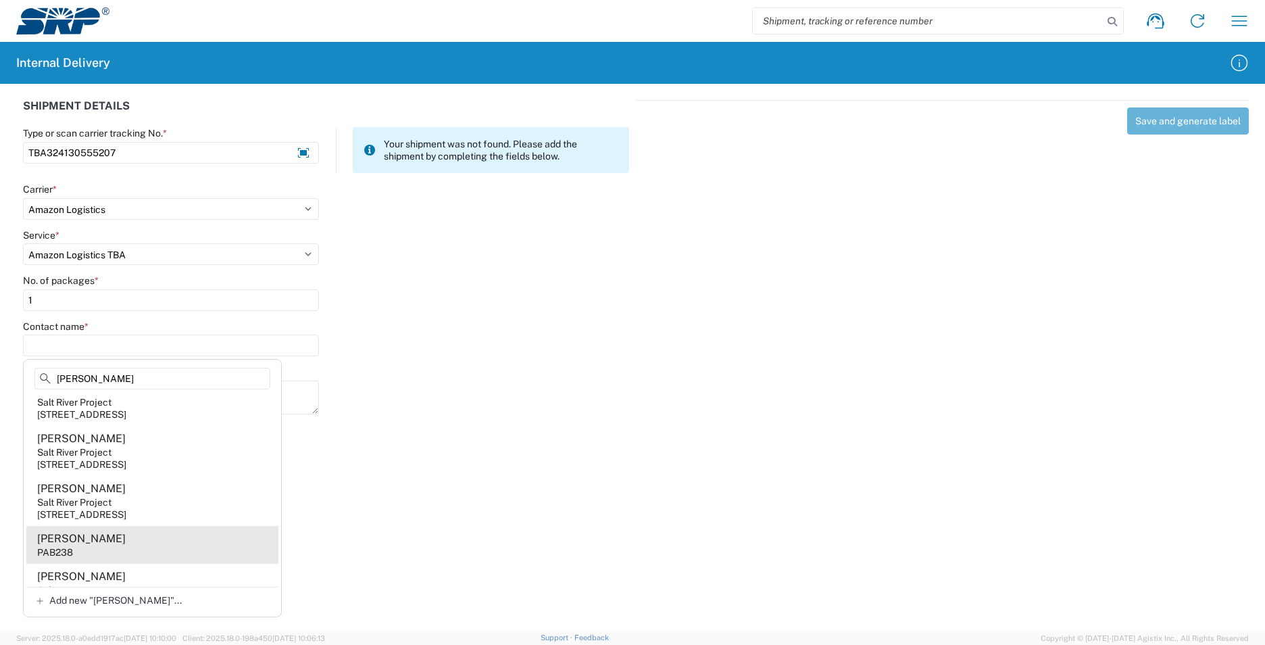
type input "garcia"
click at [117, 549] on agx-address-suggestion-item "Liz Garcia PAB238" at bounding box center [152, 545] width 252 height 38
type input "Liz Garcia"
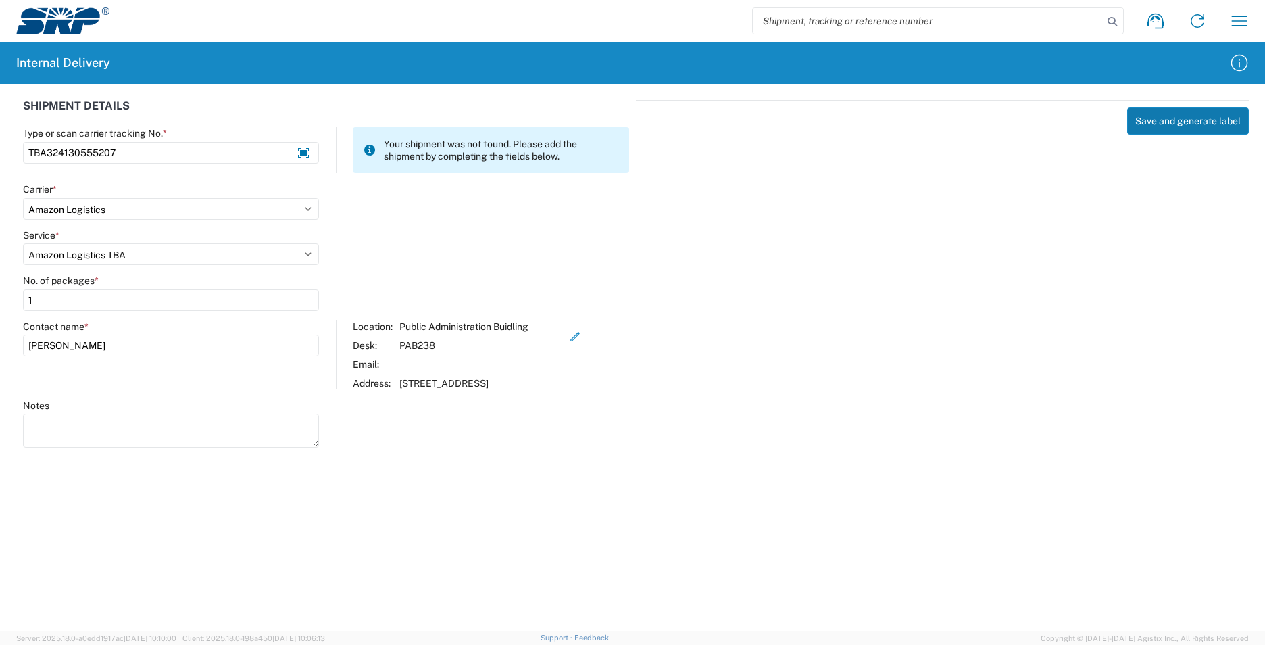
click at [1140, 122] on button "Save and generate label" at bounding box center [1188, 120] width 122 height 27
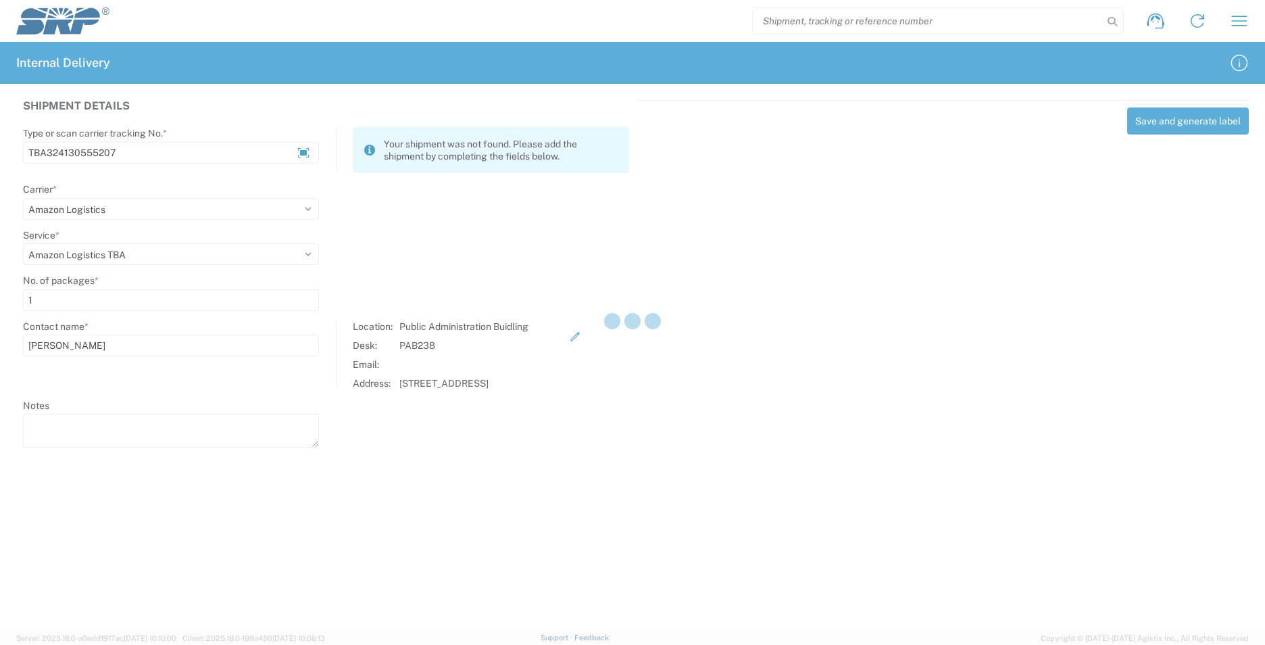
select select
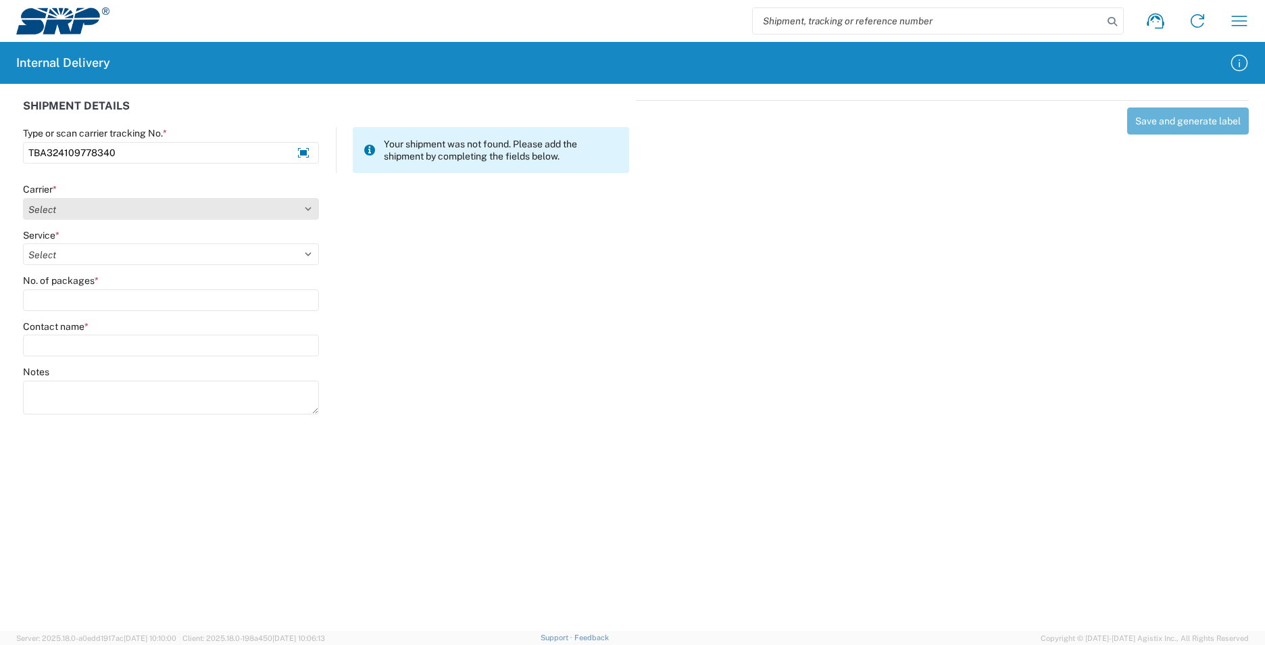
type input "TBA324109778340"
click at [45, 210] on select "Select AcctPay Amazon Logistics ATI Trucking BC Dimerco Logistics Empire Southw…" at bounding box center [171, 209] width 296 height 22
select select "8933"
click at [23, 198] on select "Select AcctPay Amazon Logistics ATI Trucking BC Dimerco Logistics Empire Southw…" at bounding box center [171, 209] width 296 height 22
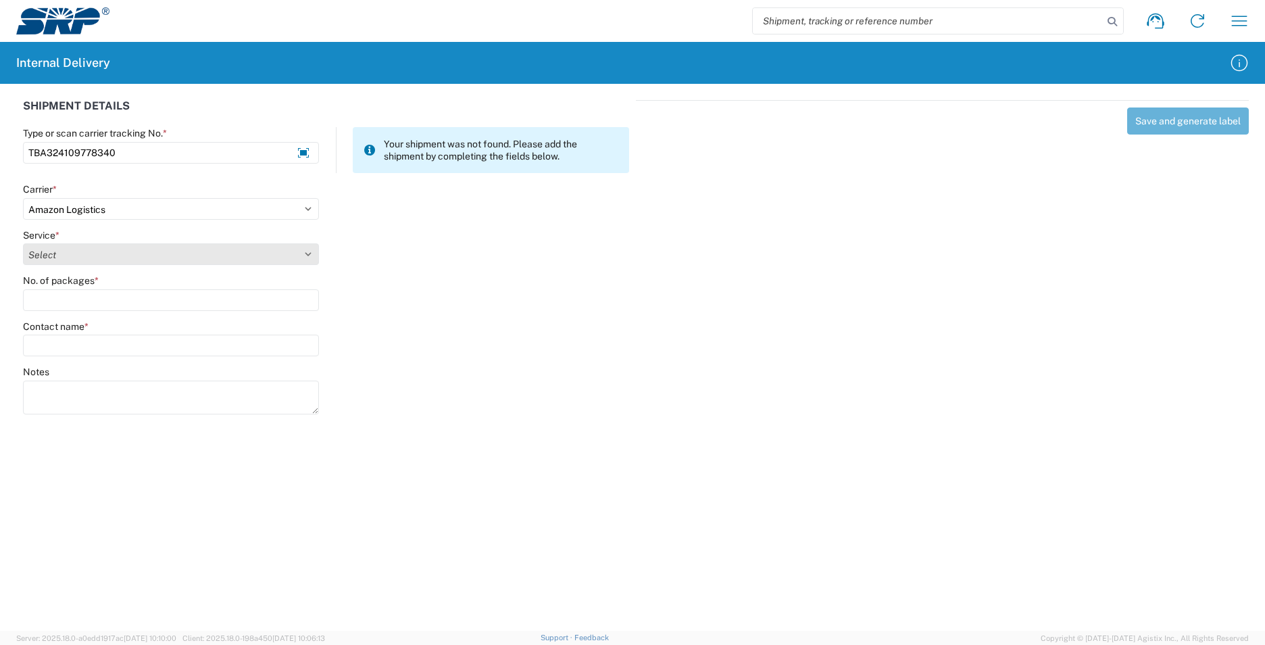
click at [66, 260] on select "Select" at bounding box center [171, 254] width 296 height 22
select select "24525"
click at [23, 243] on select "Select Amazon Logistics TBA Rail TL Standard 3 - 5 Day" at bounding box center [171, 254] width 296 height 22
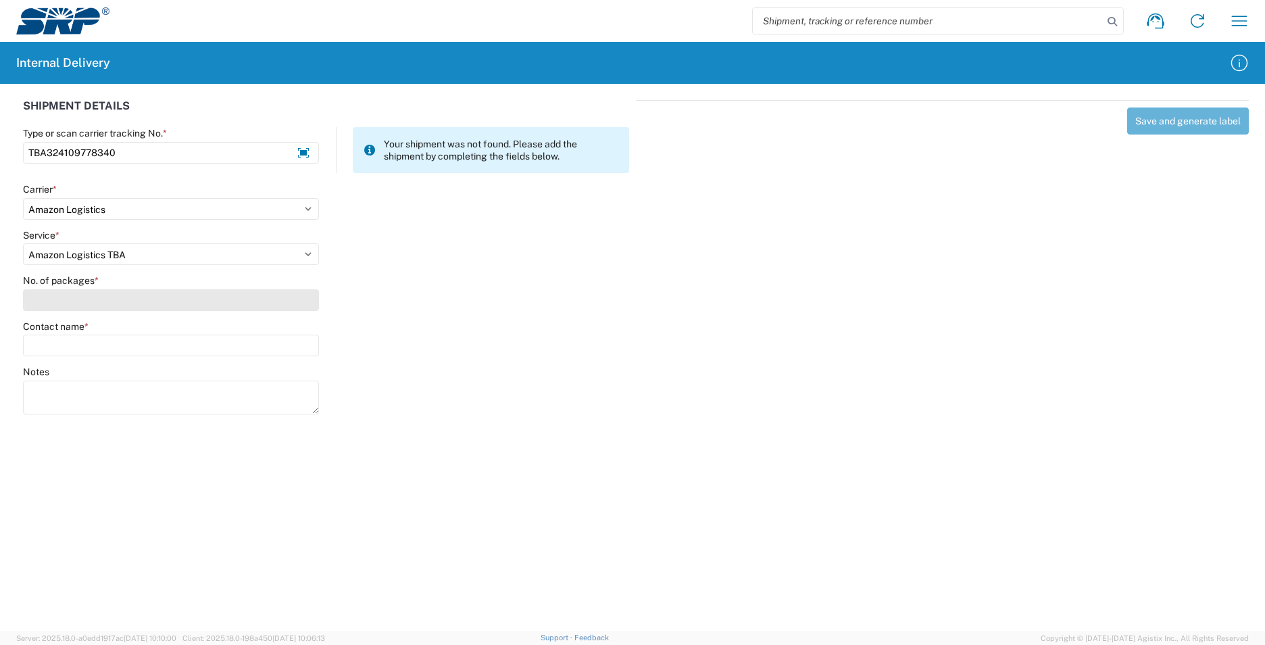
click at [64, 304] on input "No. of packages *" at bounding box center [171, 300] width 296 height 22
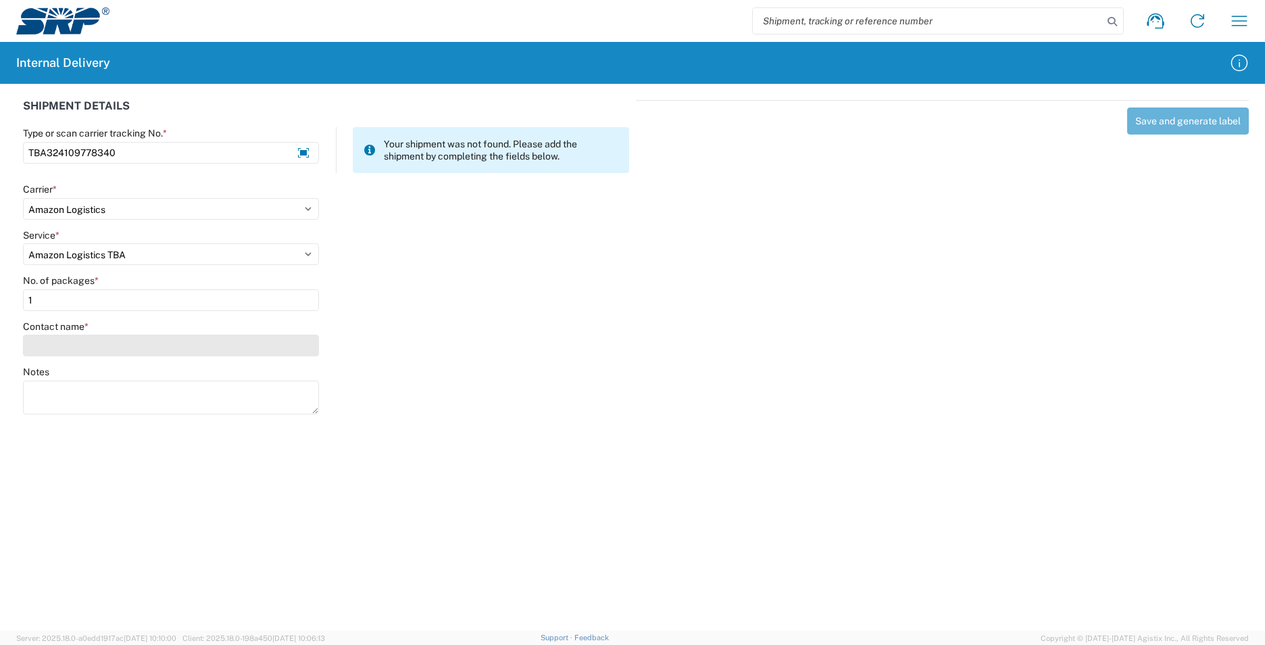
type input "1"
click at [65, 349] on input "Contact name *" at bounding box center [171, 345] width 296 height 22
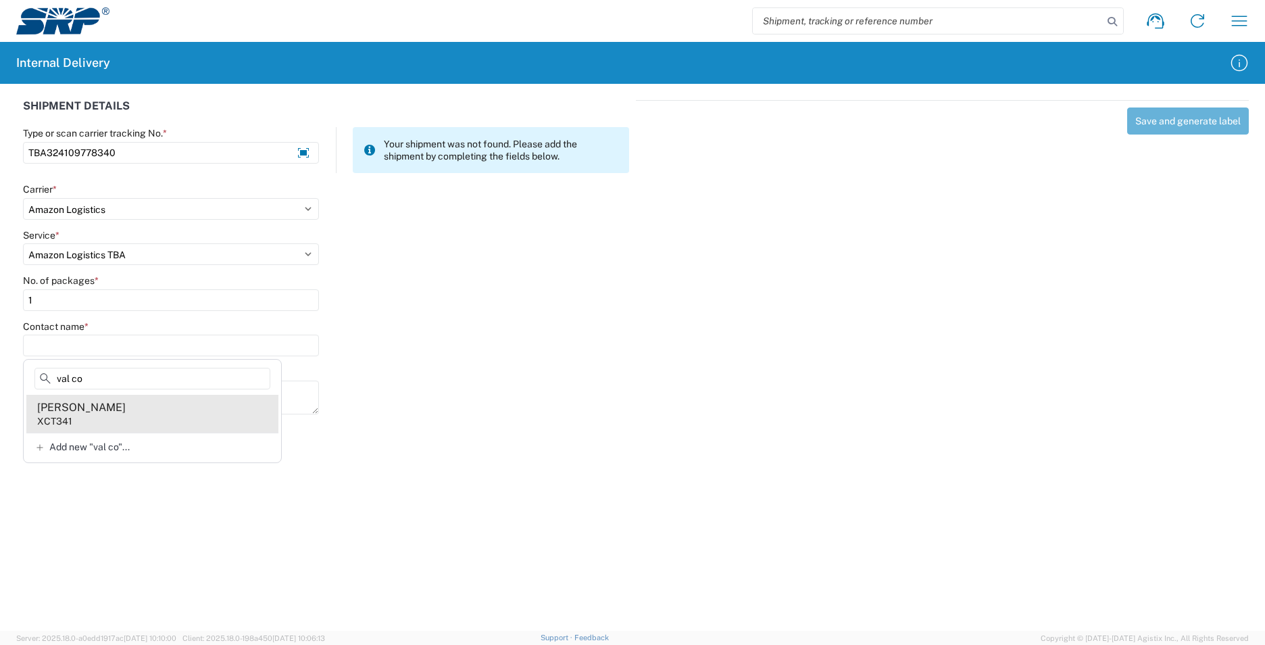
type input "val co"
click at [126, 423] on agx-address-suggestion-item "Val Coronado XCT341" at bounding box center [152, 414] width 252 height 38
type input "Val Coronado"
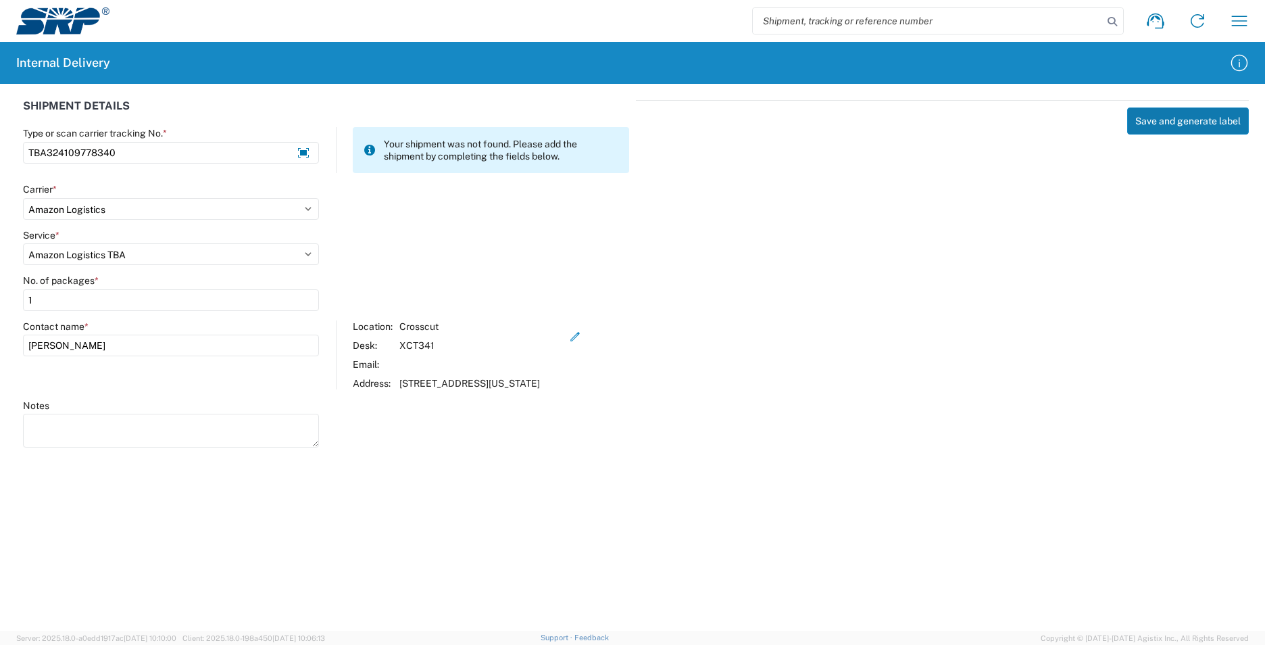
click at [1168, 113] on button "Save and generate label" at bounding box center [1188, 120] width 122 height 27
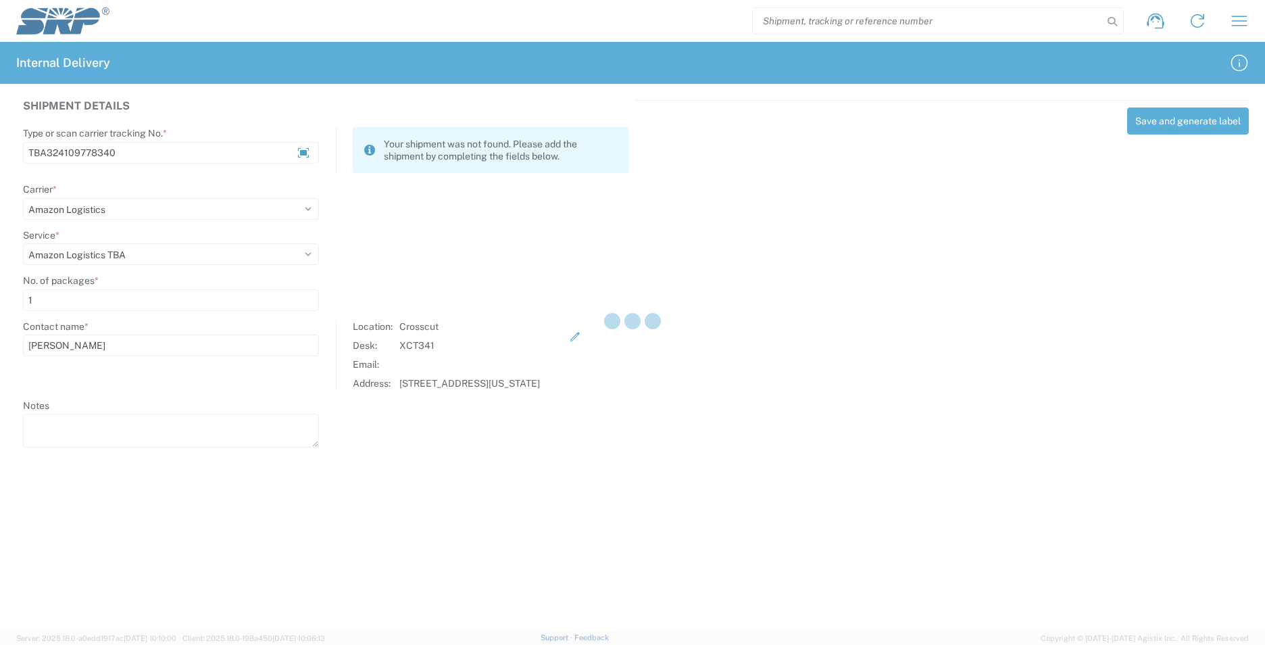
select select
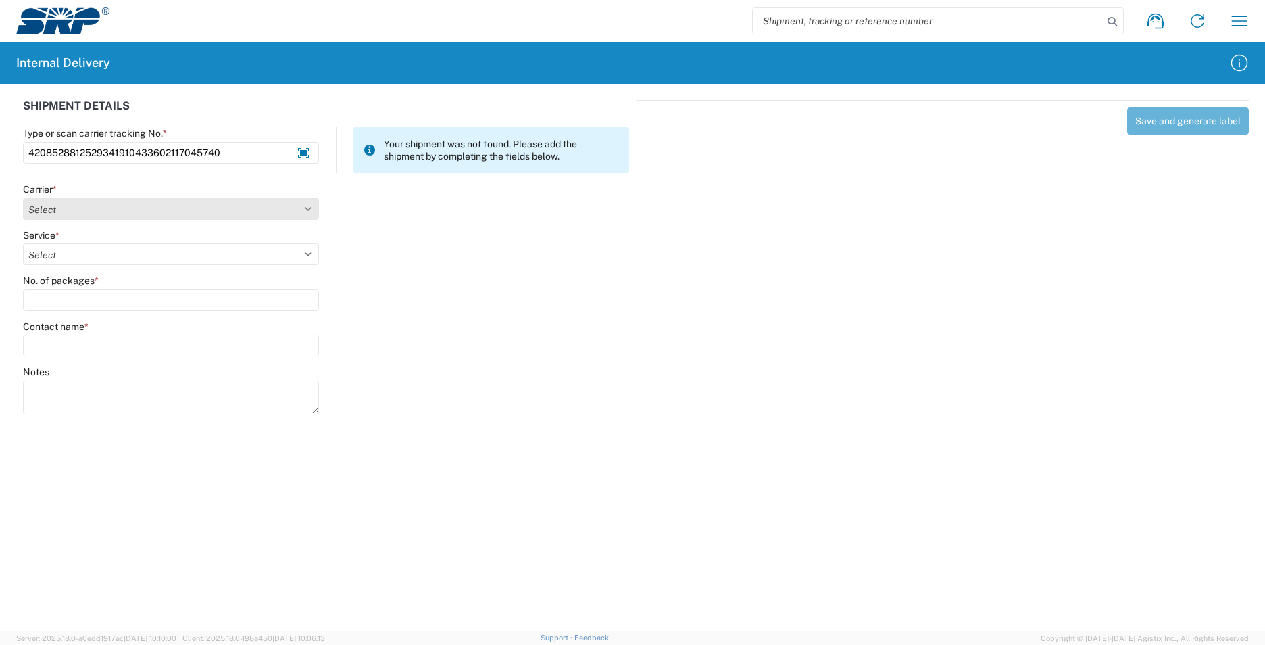
type input "4208528812529341910433602117045740"
click at [103, 210] on select "Select AcctPay Amazon Logistics ATI Trucking BC Dimerco Logistics Empire Southw…" at bounding box center [171, 209] width 296 height 22
select select "137"
click at [23, 198] on select "Select AcctPay Amazon Logistics ATI Trucking BC Dimerco Logistics Empire Southw…" at bounding box center [171, 209] width 296 height 22
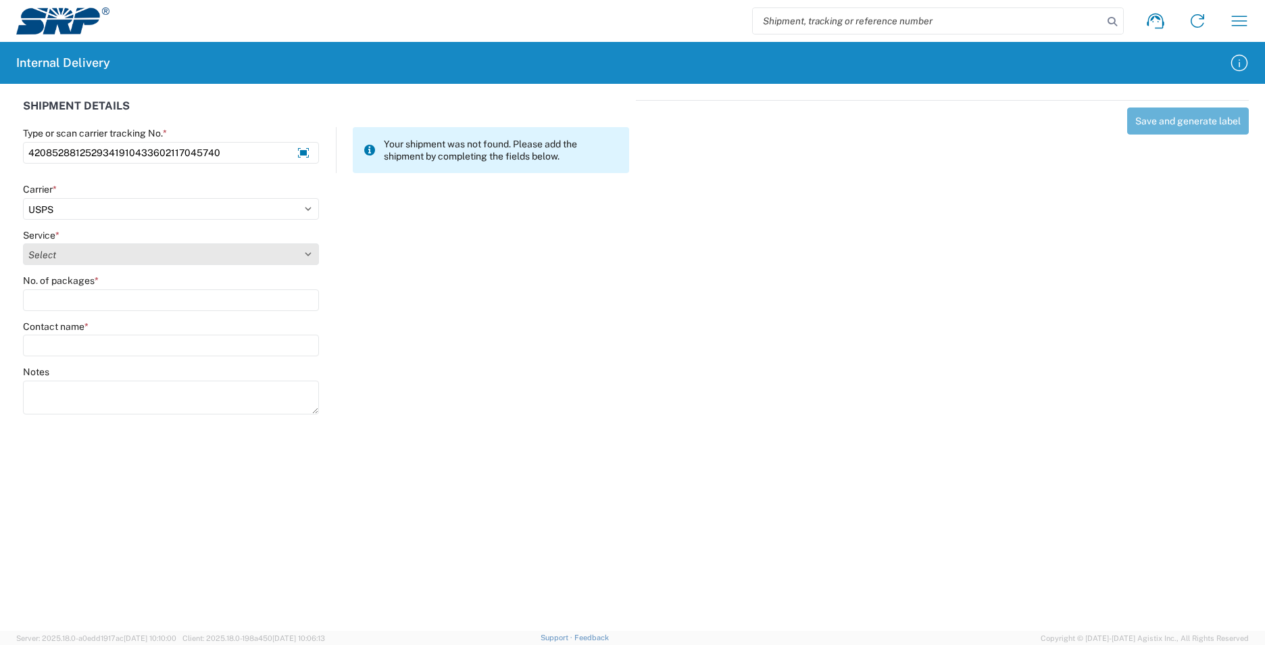
click at [67, 255] on select "Select 3 - 5 Day Bound Printed Matter Express Mail Flat-Rate Envelope Express M…" at bounding box center [171, 254] width 296 height 22
select select "17817"
click at [66, 255] on select "Select 3 - 5 Day Bound Printed Matter Express Mail Flat-Rate Envelope Express M…" at bounding box center [171, 254] width 296 height 22
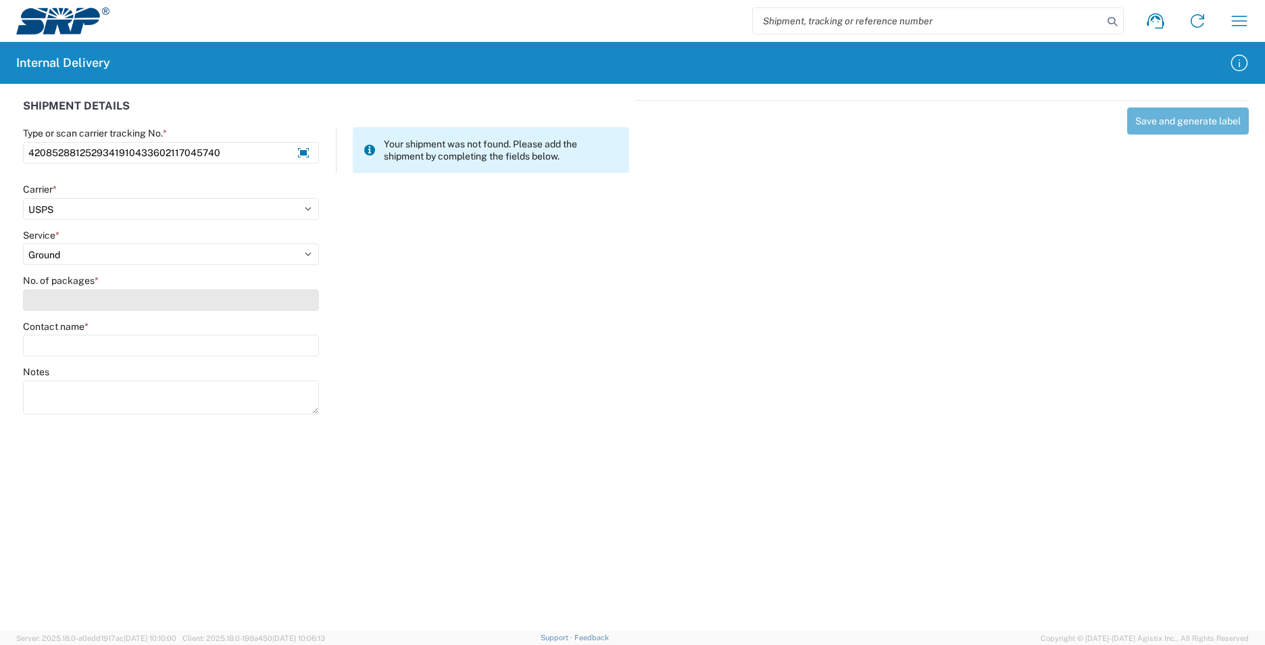
click at [61, 299] on input "No. of packages *" at bounding box center [171, 300] width 296 height 22
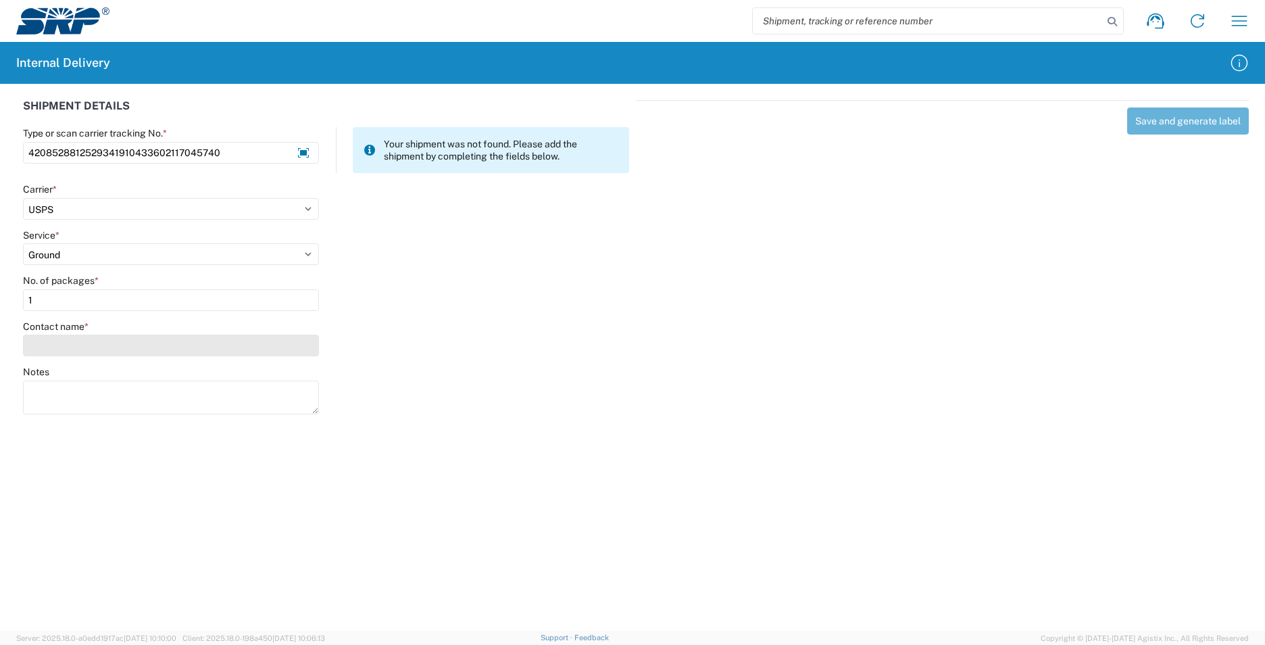
type input "1"
click at [57, 343] on input "Contact name *" at bounding box center [171, 345] width 296 height 22
type input "graham"
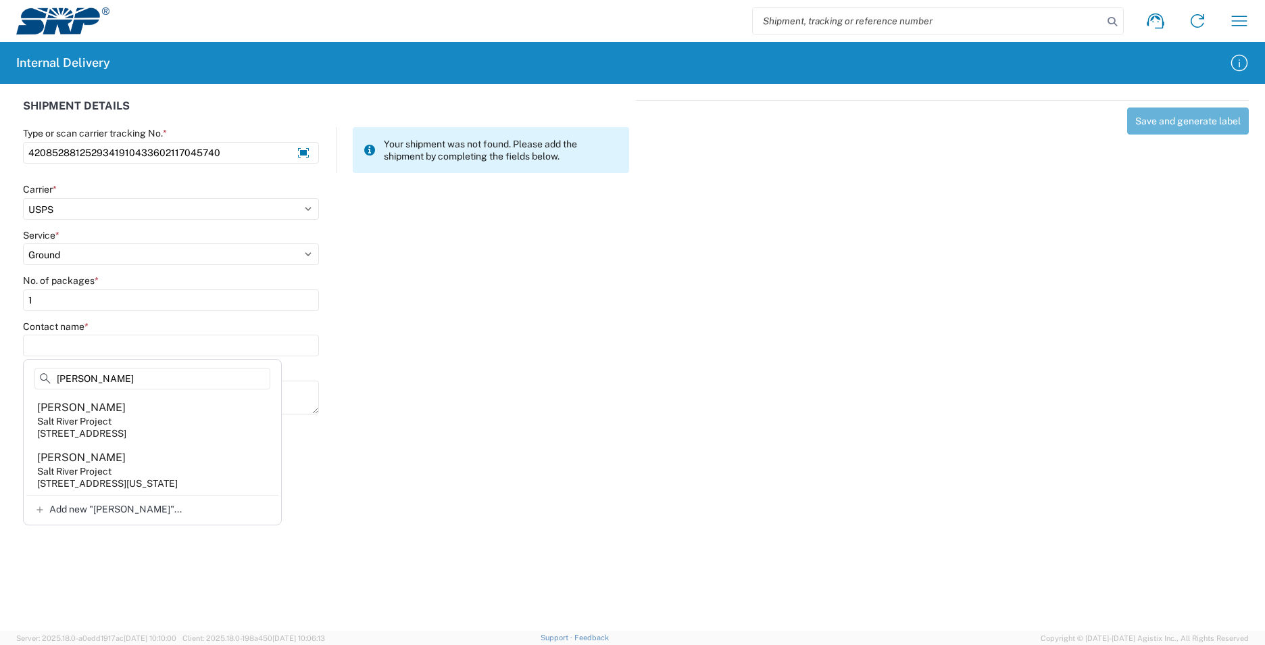
drag, startPoint x: 105, startPoint y: 382, endPoint x: 11, endPoint y: 385, distance: 94.0
click at [11, 385] on agx-block-ui "Shipment request Shipment tracking Internal delivery Transit update My profile …" at bounding box center [632, 322] width 1265 height 645
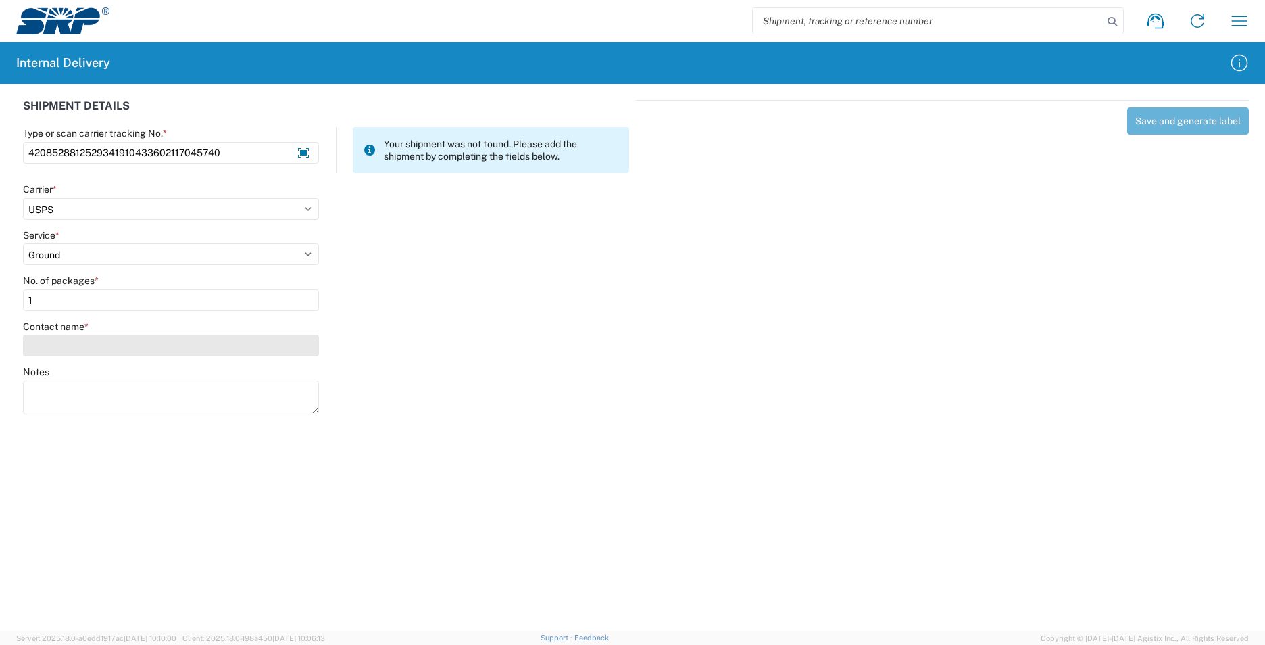
click at [69, 345] on input "Contact name *" at bounding box center [171, 345] width 296 height 22
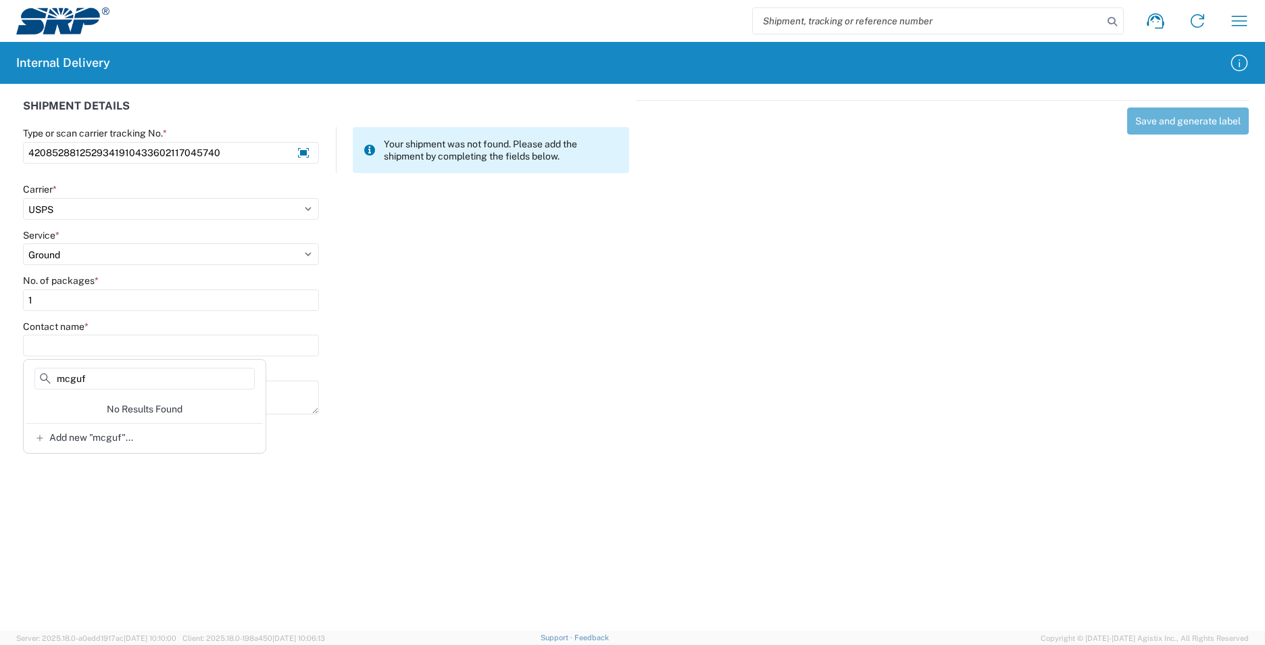
type input "mcguf"
click at [237, 149] on input "4208528812529341910433602117045740" at bounding box center [171, 153] width 296 height 22
click at [236, 149] on input "4208528812529341910433602117045740" at bounding box center [171, 153] width 296 height 22
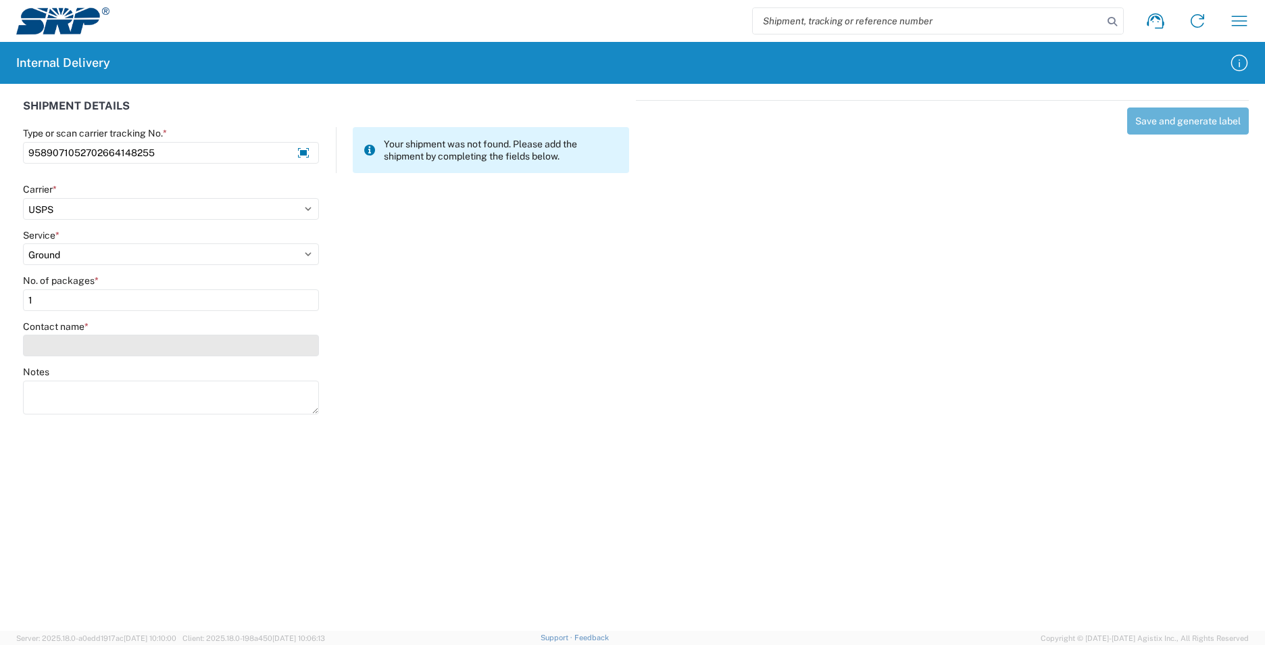
type input "9589071052702664148255"
click at [61, 349] on input "Contact name *" at bounding box center [171, 345] width 296 height 22
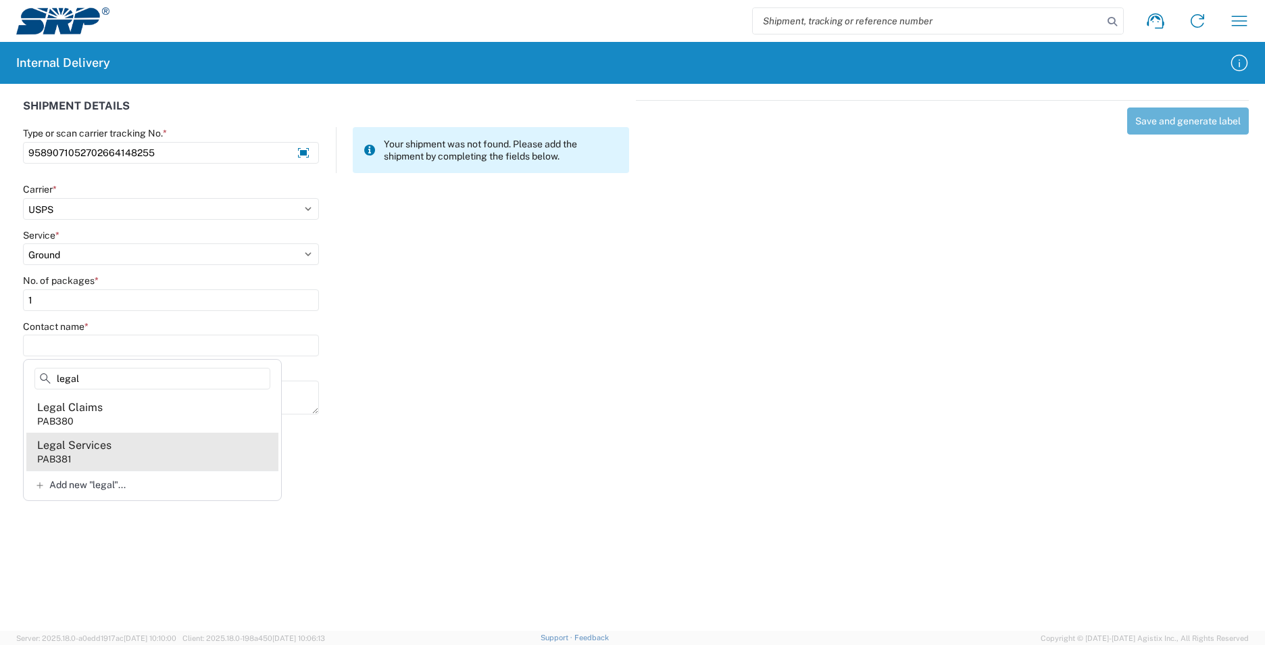
type input "legal"
click at [114, 445] on agx-address-suggestion-item "Legal Services PAB381" at bounding box center [152, 451] width 252 height 38
type input "Legal Services"
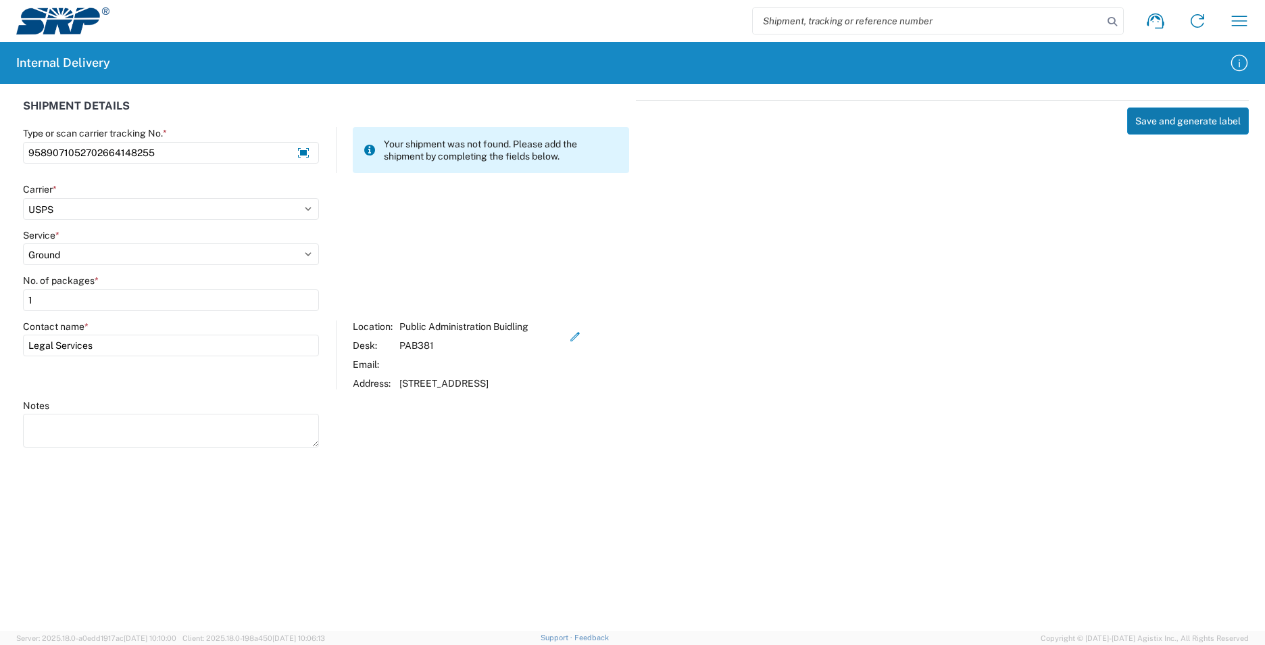
click at [1199, 117] on button "Save and generate label" at bounding box center [1188, 120] width 122 height 27
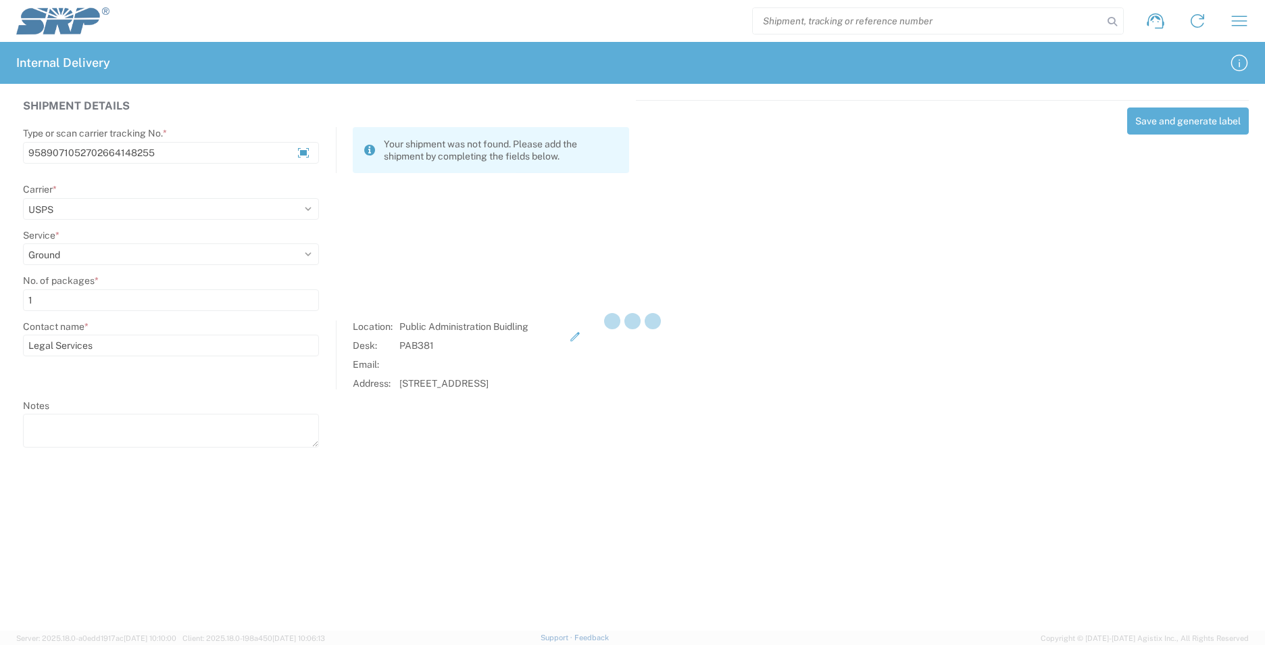
select select
